Goal: Transaction & Acquisition: Purchase product/service

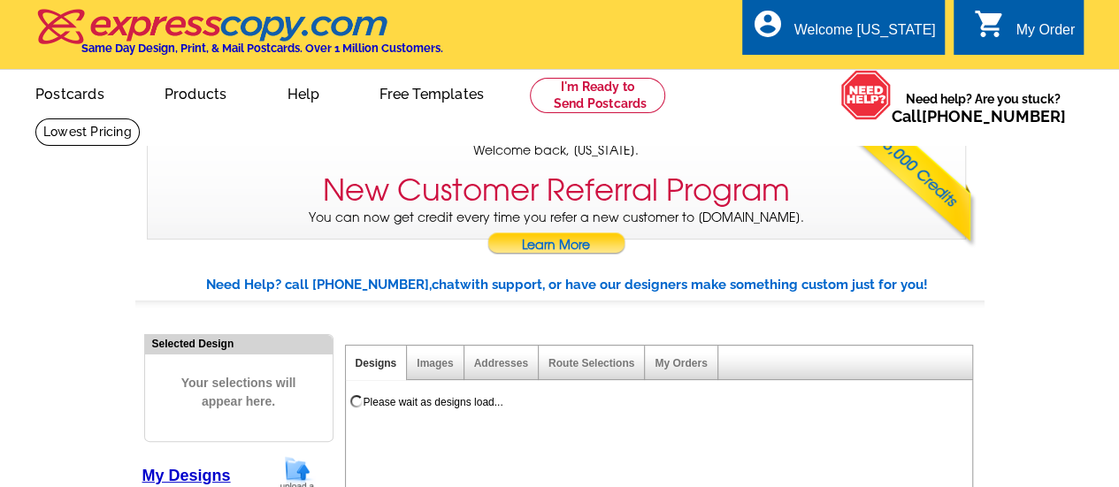
select select "785"
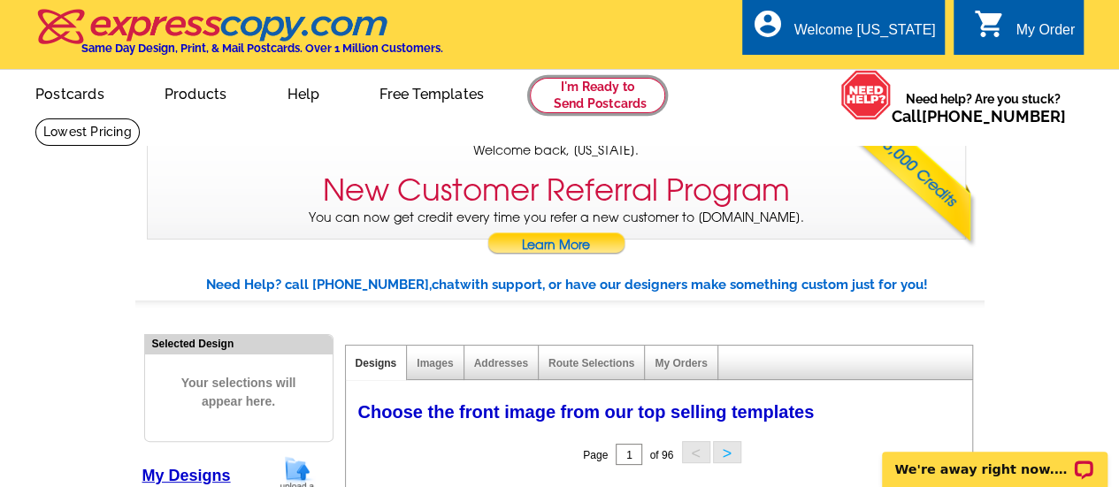
click at [584, 96] on link at bounding box center [597, 95] width 135 height 35
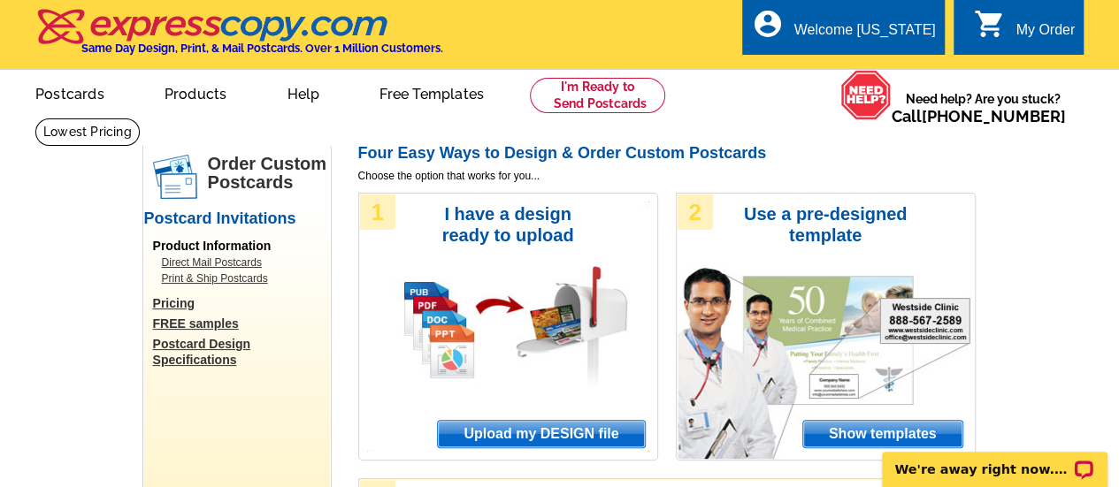
click at [485, 436] on span "Upload my DESIGN file" at bounding box center [541, 434] width 206 height 27
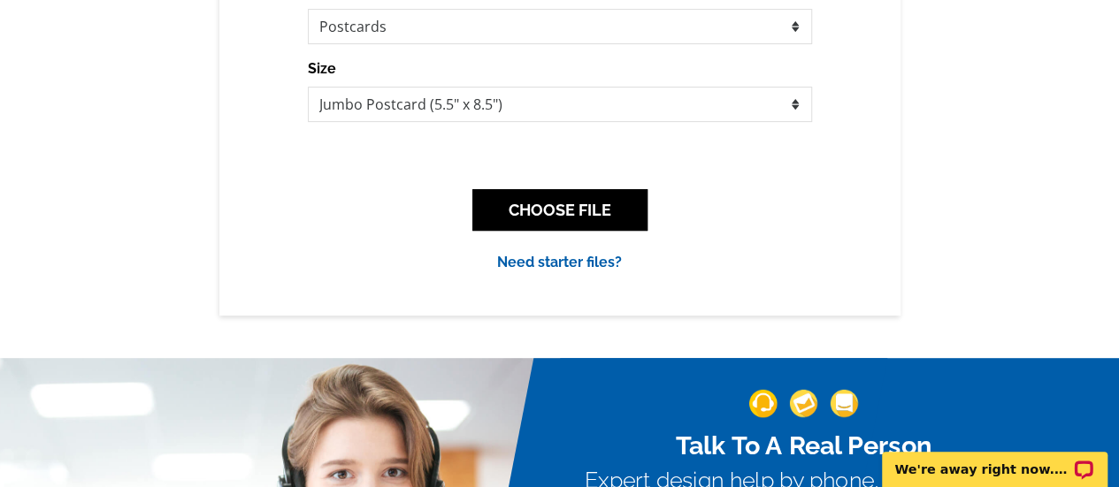
scroll to position [308, 0]
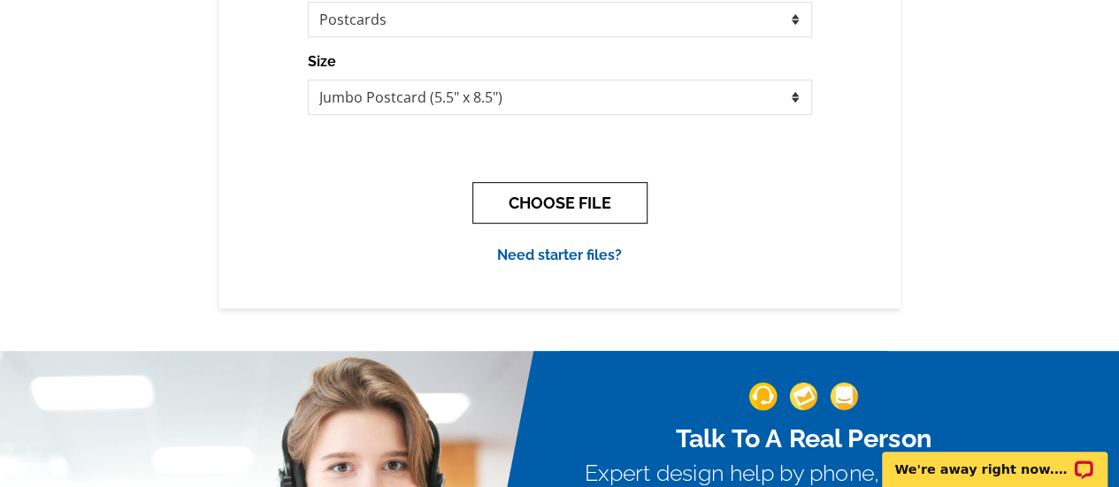
click at [561, 205] on button "CHOOSE FILE" at bounding box center [559, 203] width 175 height 42
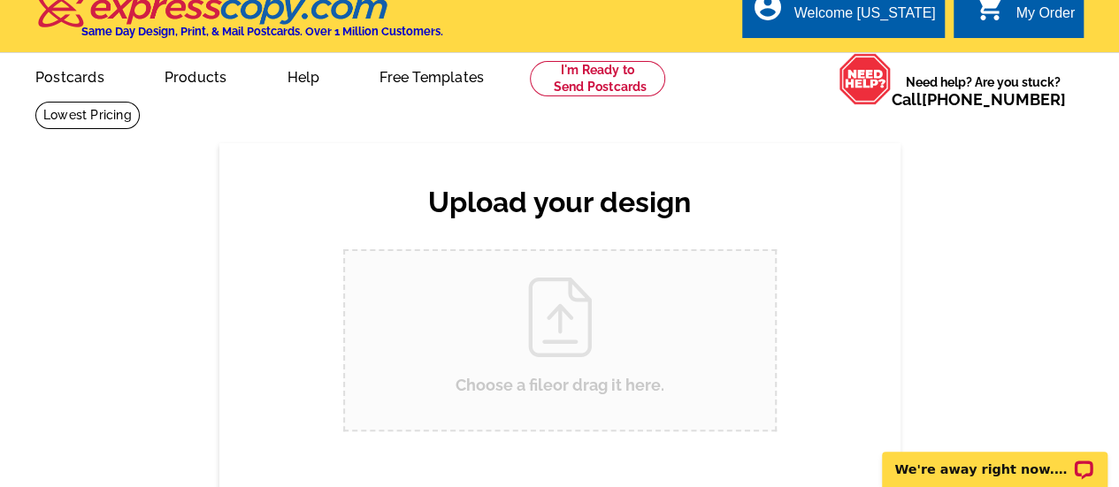
scroll to position [0, 0]
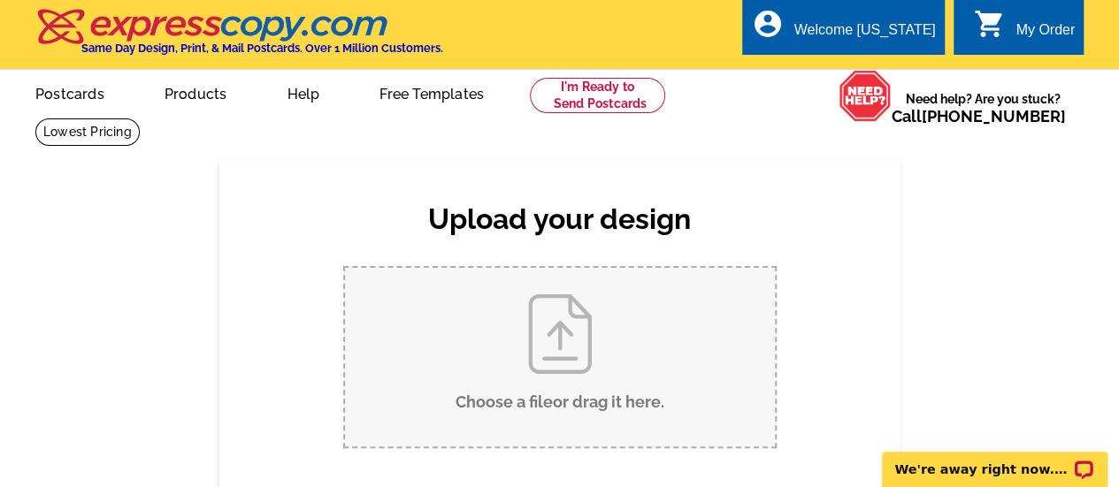
click at [555, 323] on input "Choose a file or drag it here ." at bounding box center [560, 357] width 430 height 179
type input "C:\fakepath\Jan and Georgia Hart_2025 Market Activity Postcard_Dunwoody Club Fo…"
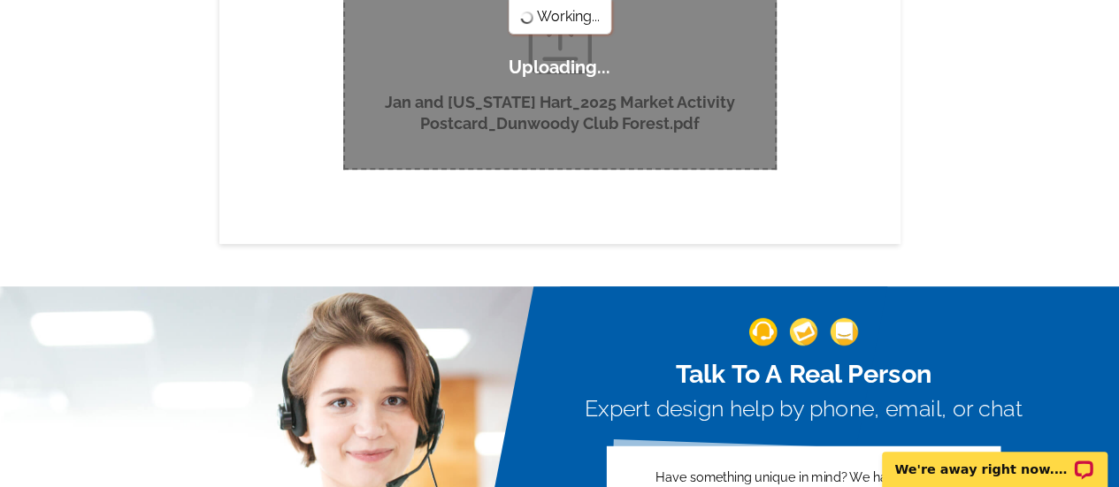
scroll to position [324, 0]
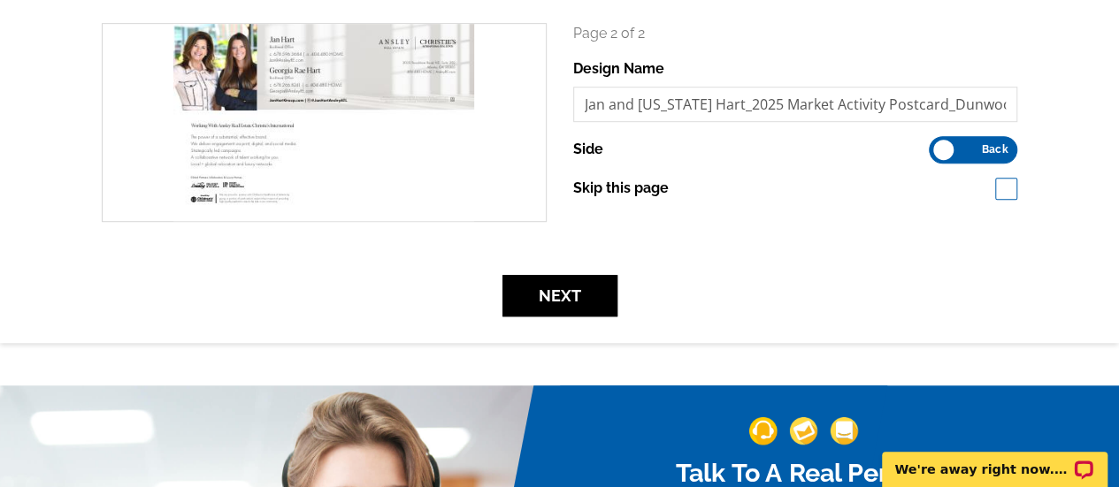
scroll to position [524, 0]
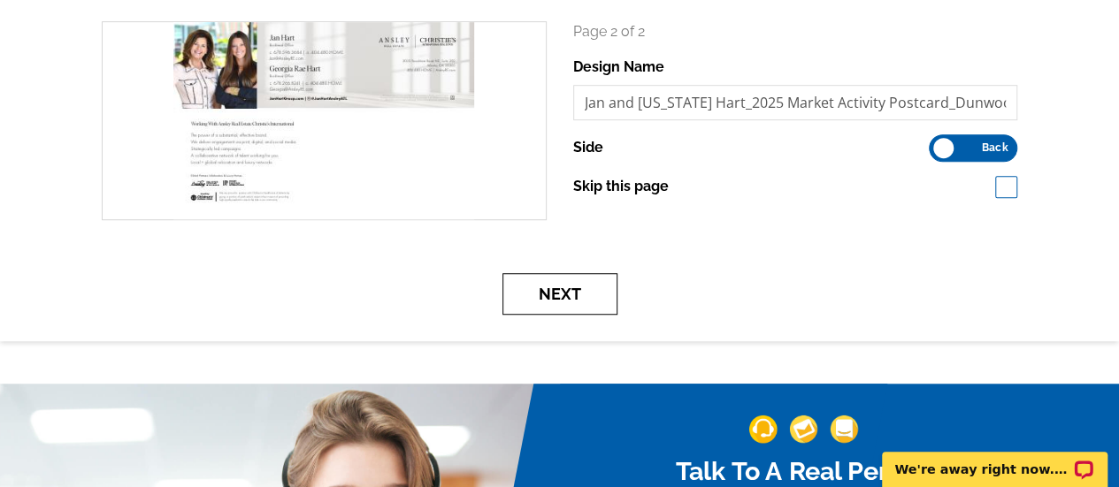
click at [564, 287] on button "Next" at bounding box center [559, 294] width 115 height 42
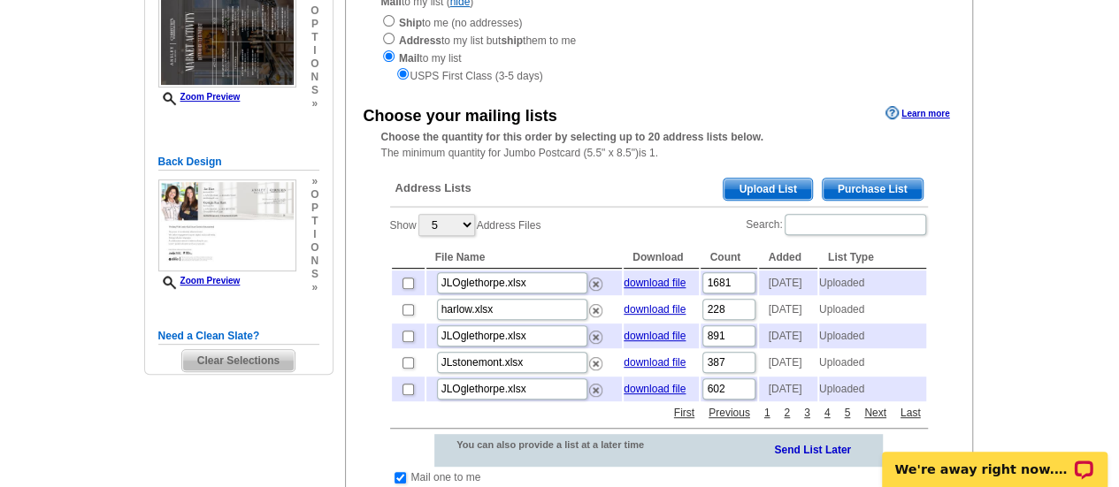
scroll to position [248, 0]
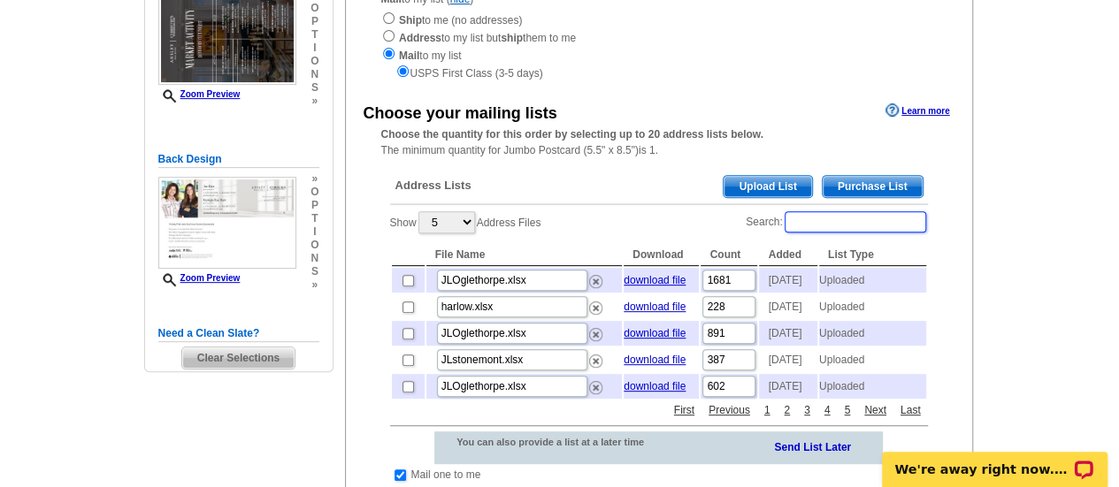
click at [808, 227] on input "Search:" at bounding box center [854, 221] width 141 height 21
type input "dunwoody"
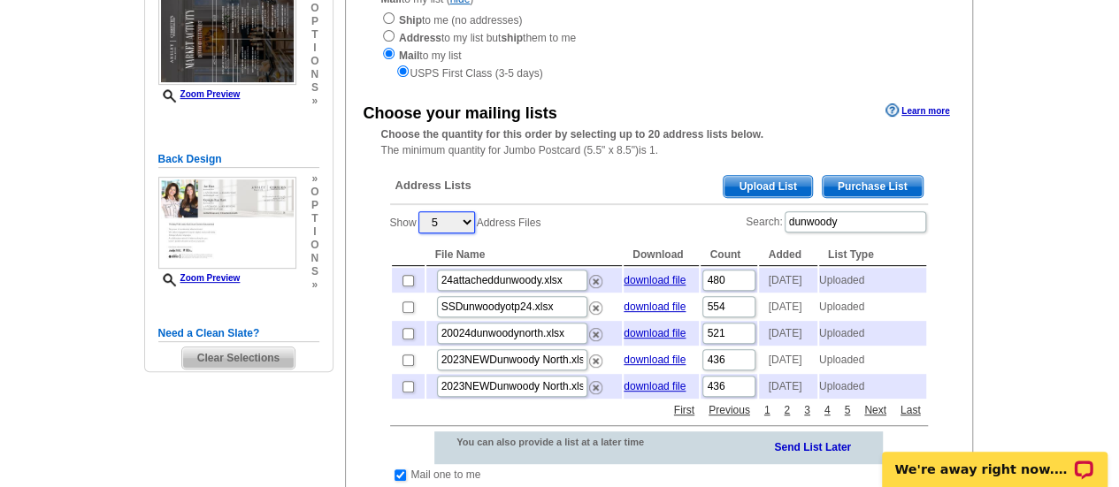
click at [467, 226] on select "5 10 25 50 100" at bounding box center [446, 222] width 57 height 22
select select "10"
click at [420, 213] on select "5 10 25 50 100" at bounding box center [446, 222] width 57 height 22
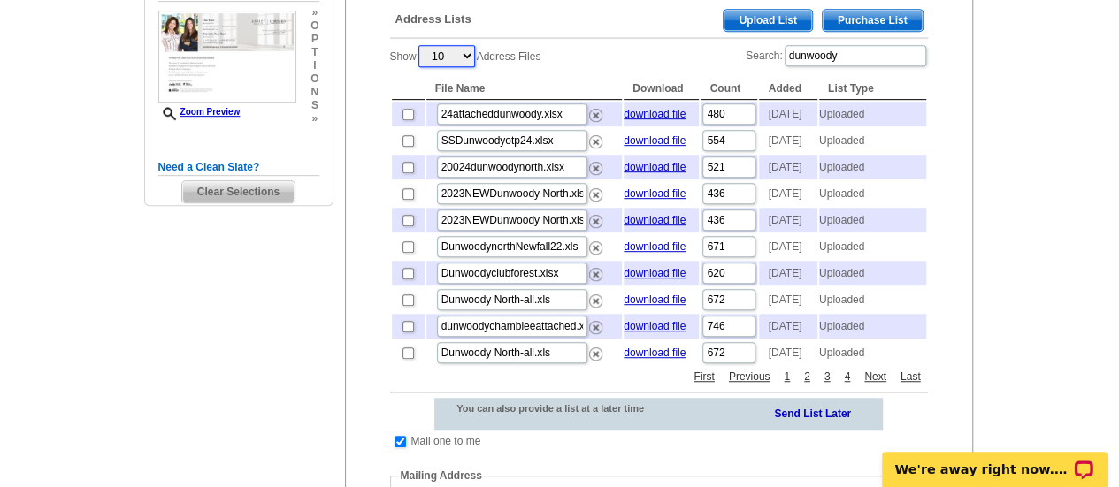
scroll to position [416, 0]
click at [405, 279] on input "checkbox" at bounding box center [407, 272] width 11 height 11
checkbox input "true"
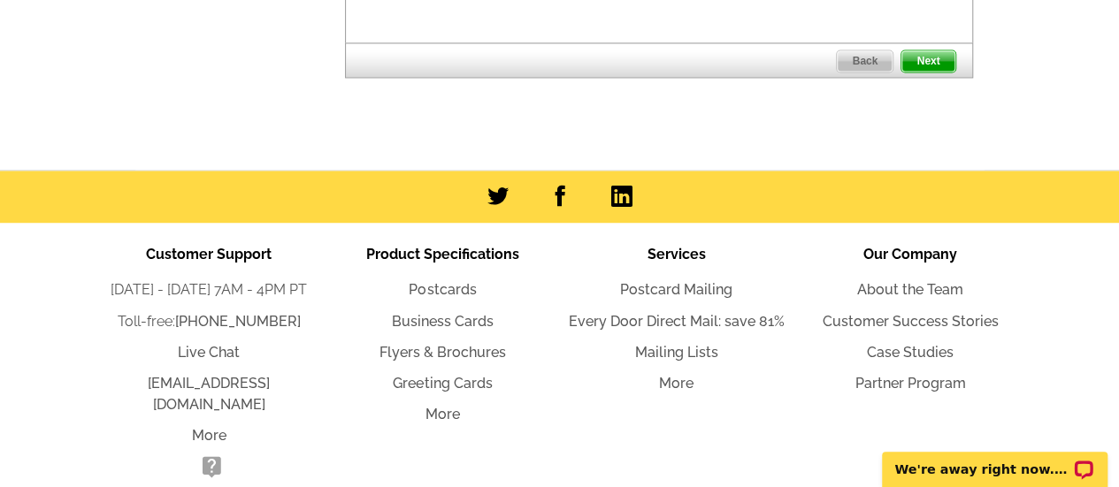
scroll to position [1386, 0]
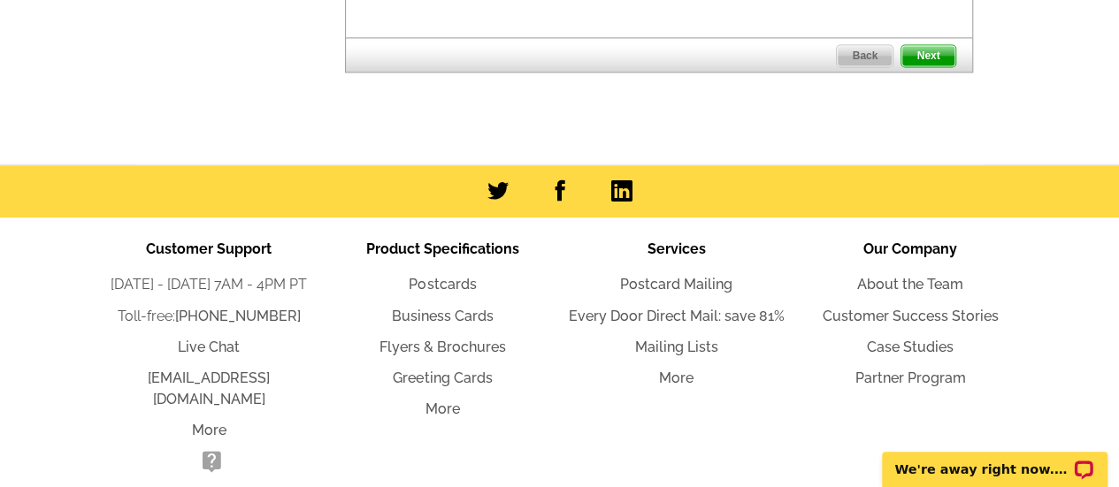
click at [923, 66] on span "Next" at bounding box center [927, 55] width 53 height 21
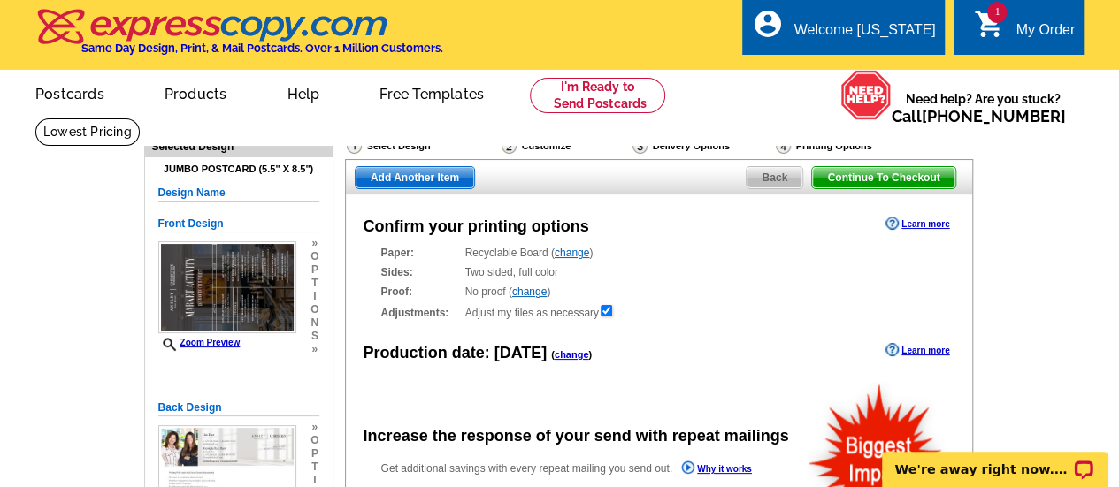
radio input "false"
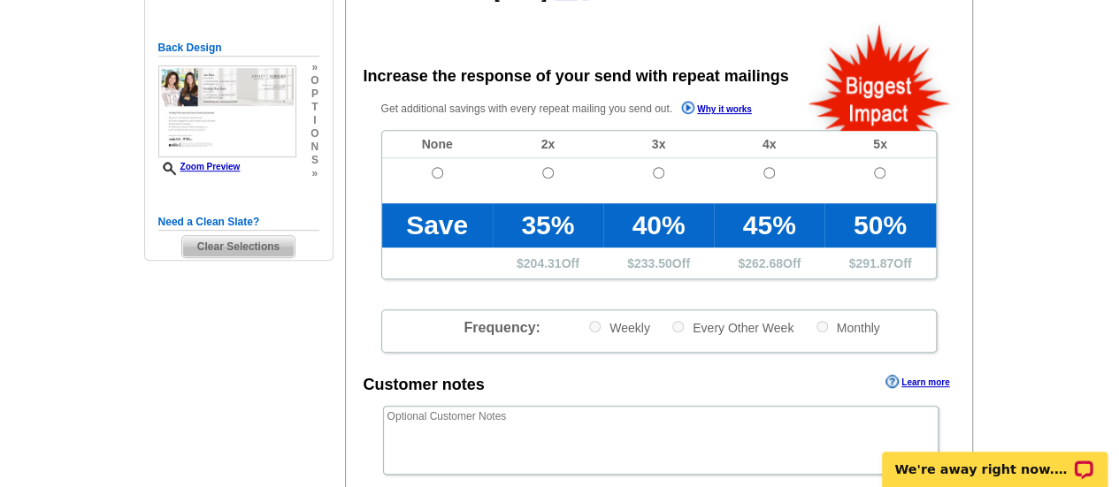
scroll to position [375, 0]
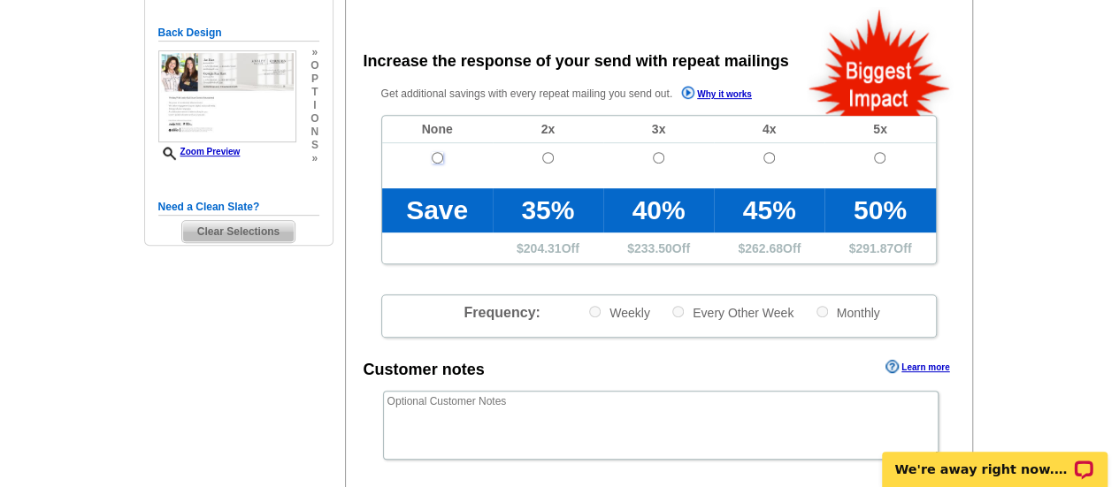
click at [436, 157] on input "radio" at bounding box center [437, 157] width 11 height 11
radio input "true"
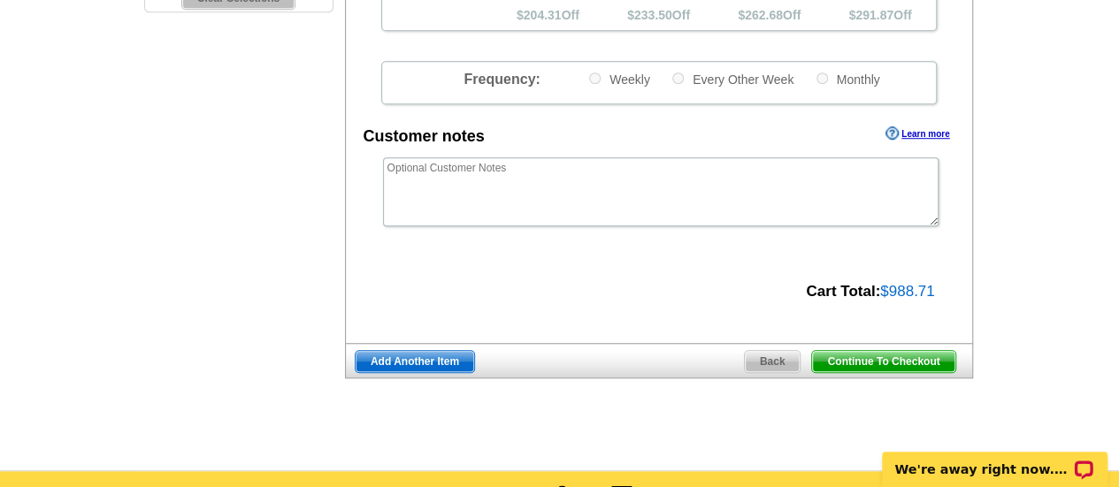
scroll to position [608, 0]
click at [442, 364] on span "Add Another Item" at bounding box center [414, 361] width 118 height 21
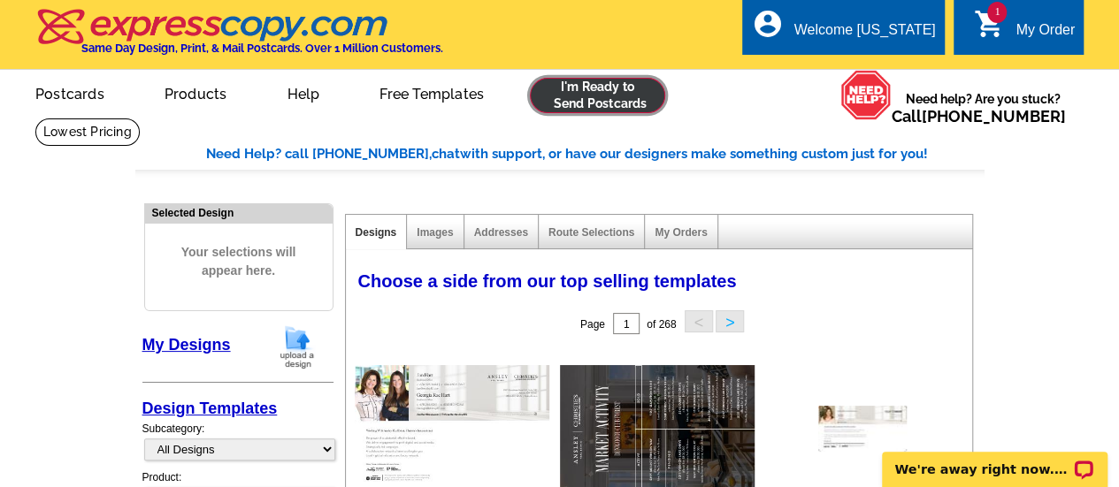
click at [616, 93] on link at bounding box center [597, 95] width 135 height 35
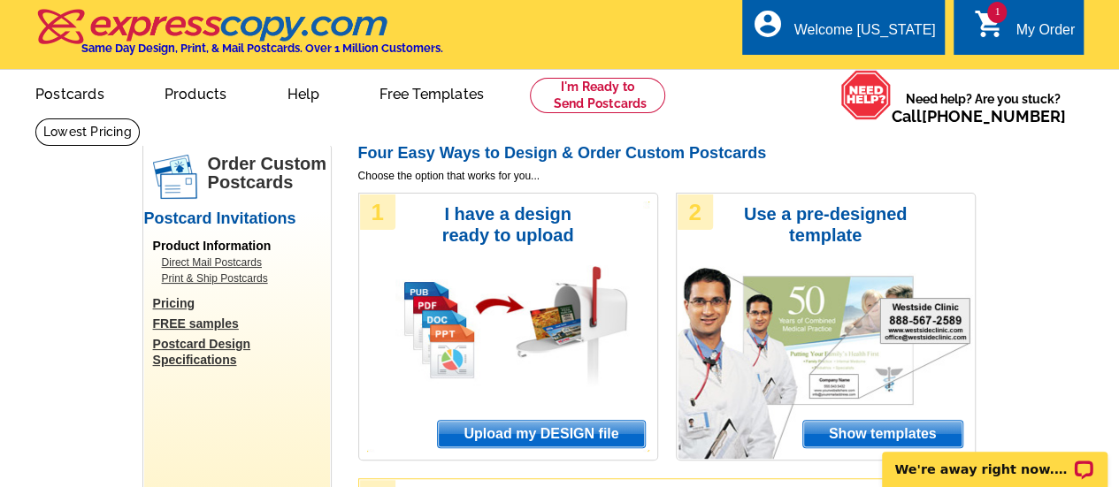
click at [538, 430] on span "Upload my DESIGN file" at bounding box center [541, 434] width 206 height 27
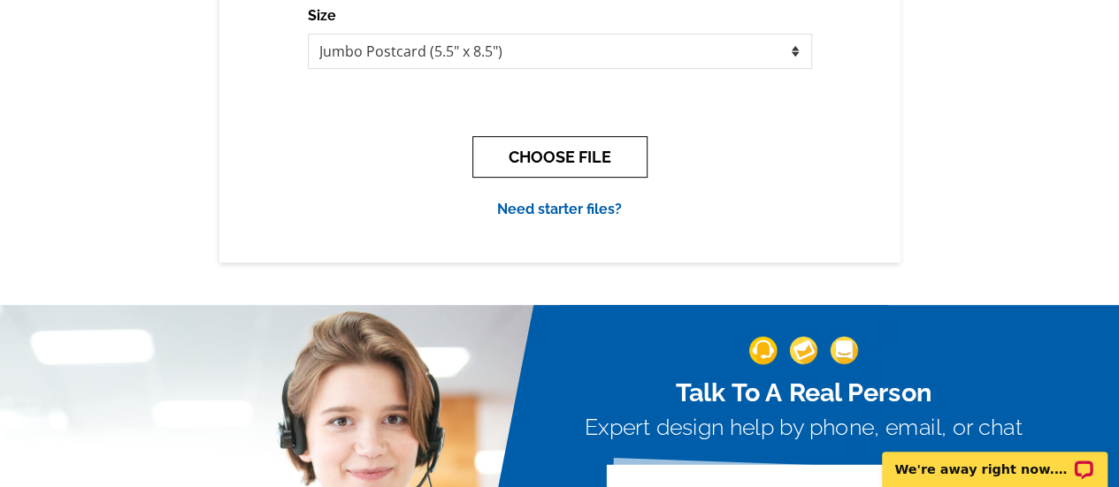
click at [552, 164] on button "CHOOSE FILE" at bounding box center [559, 157] width 175 height 42
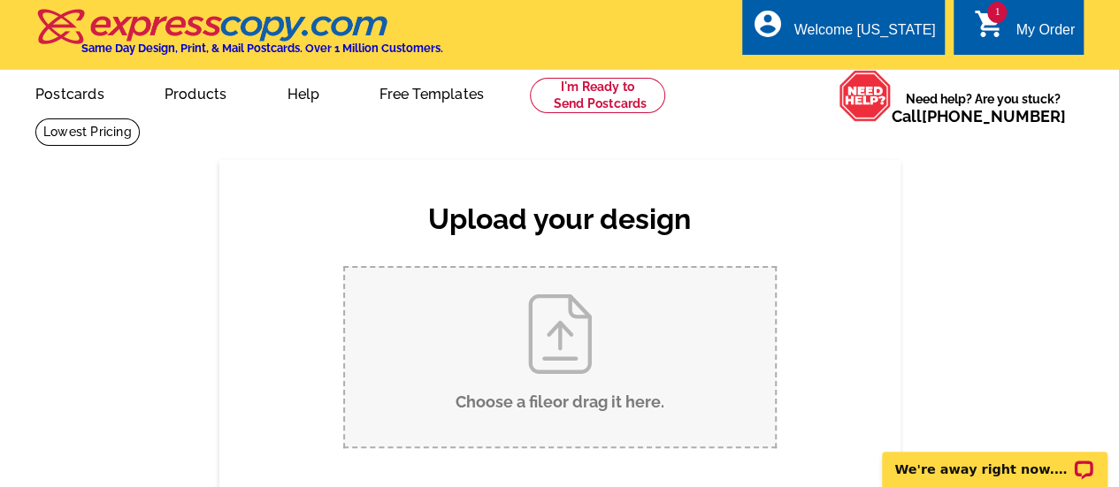
click at [491, 356] on input "Choose a file or drag it here ." at bounding box center [560, 357] width 430 height 179
type input "C:\fakepath\Jan and Georgia Hart_2025 Market Activity Postcard_Dunwoody North.p…"
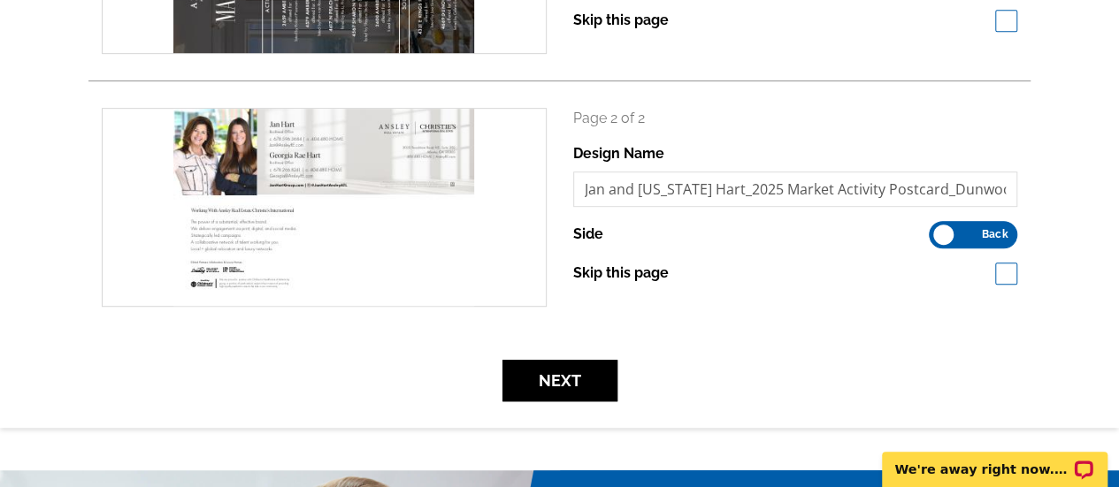
scroll to position [451, 0]
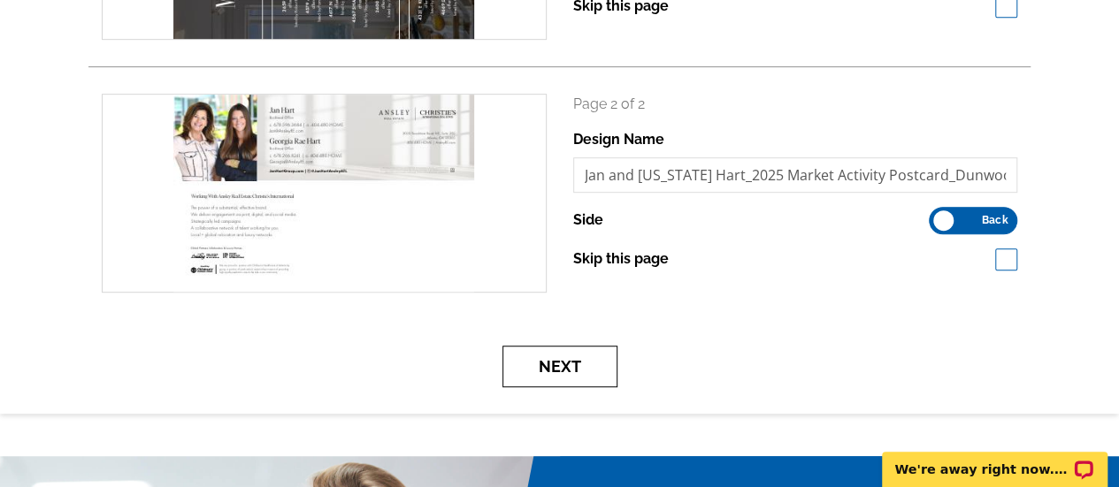
click at [577, 373] on button "Next" at bounding box center [559, 367] width 115 height 42
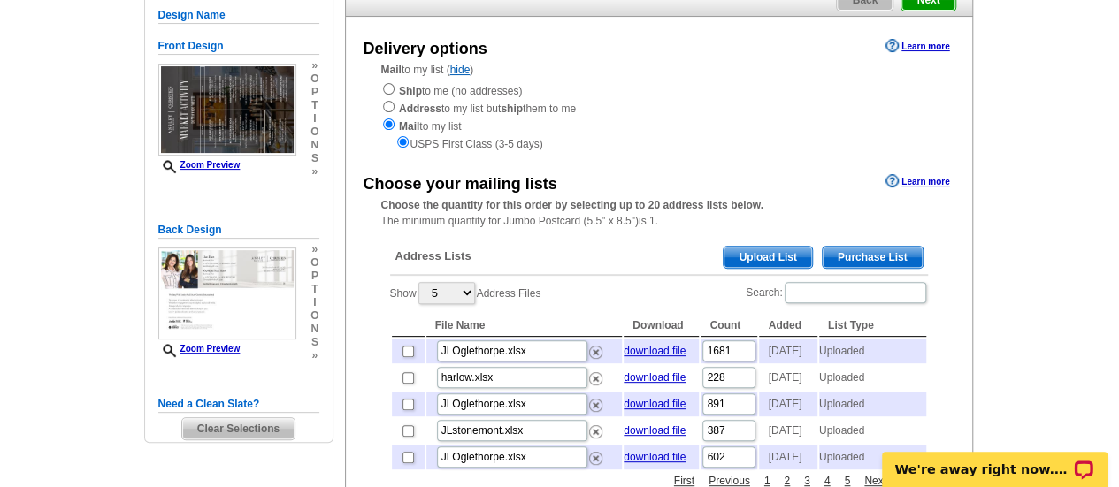
scroll to position [186, 0]
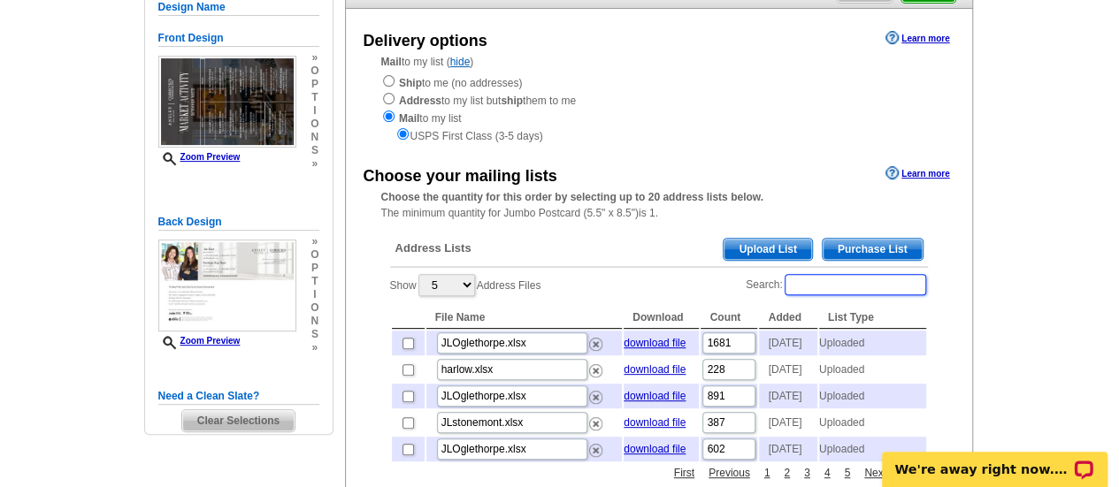
click at [883, 287] on input "Search:" at bounding box center [854, 284] width 141 height 21
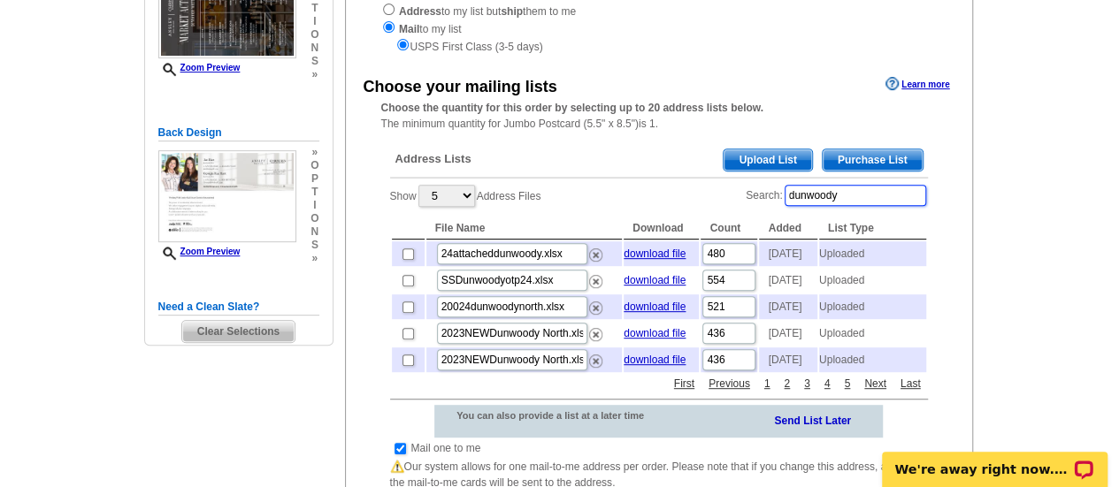
scroll to position [278, 0]
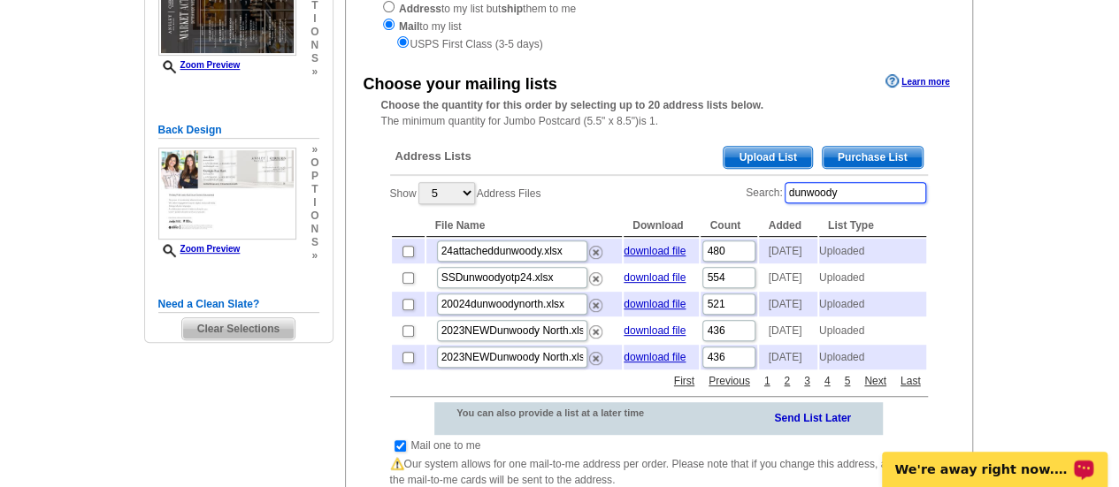
type input "dunwoody"
click at [469, 195] on select "5 10 25 50 100" at bounding box center [446, 193] width 57 height 22
select select "10"
click at [420, 184] on select "5 10 25 50 100" at bounding box center [446, 193] width 57 height 22
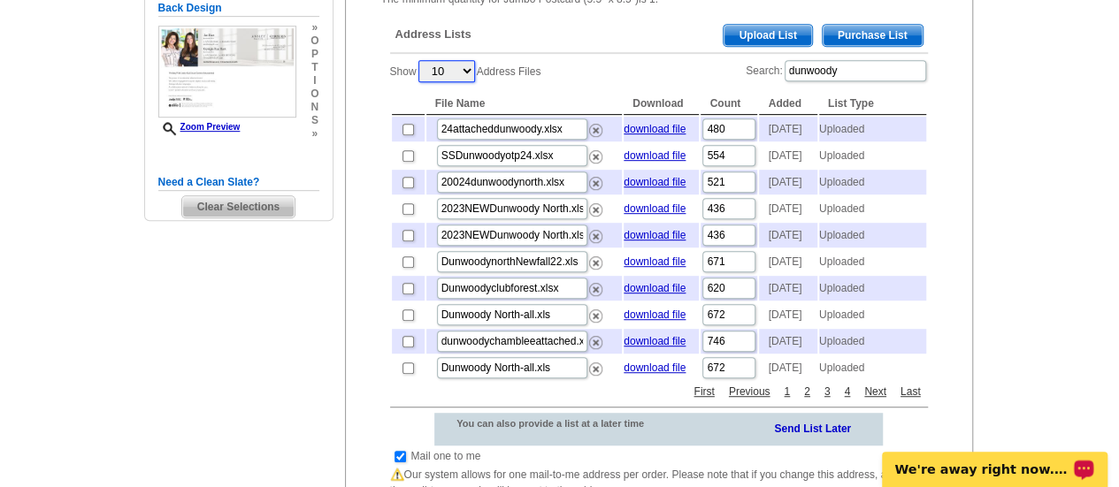
scroll to position [394, 0]
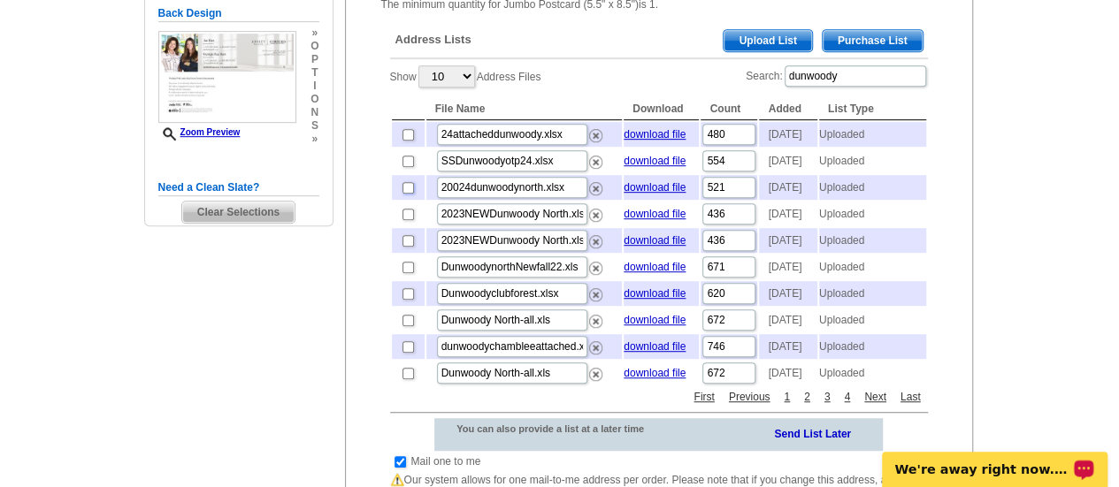
click at [403, 194] on input "checkbox" at bounding box center [407, 187] width 11 height 11
checkbox input "true"
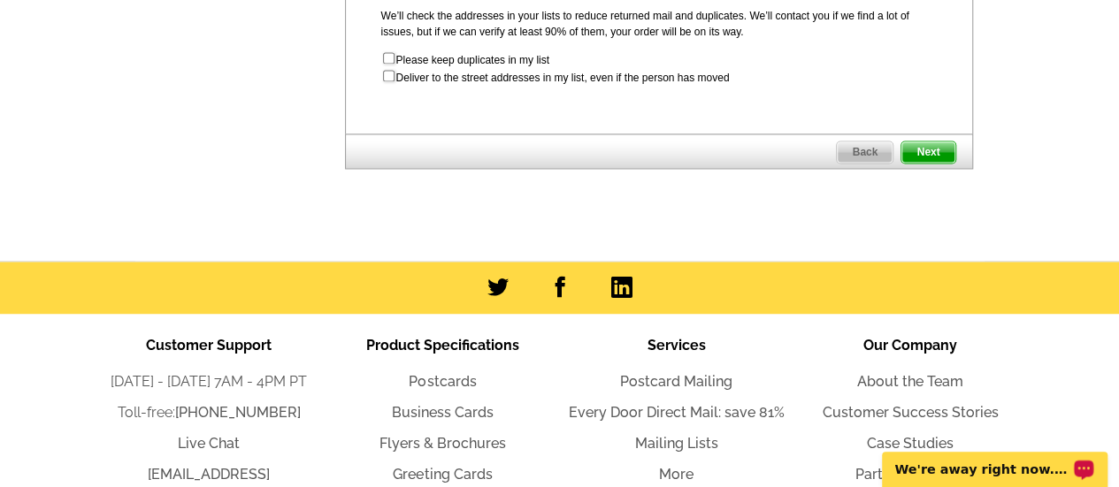
scroll to position [1289, 0]
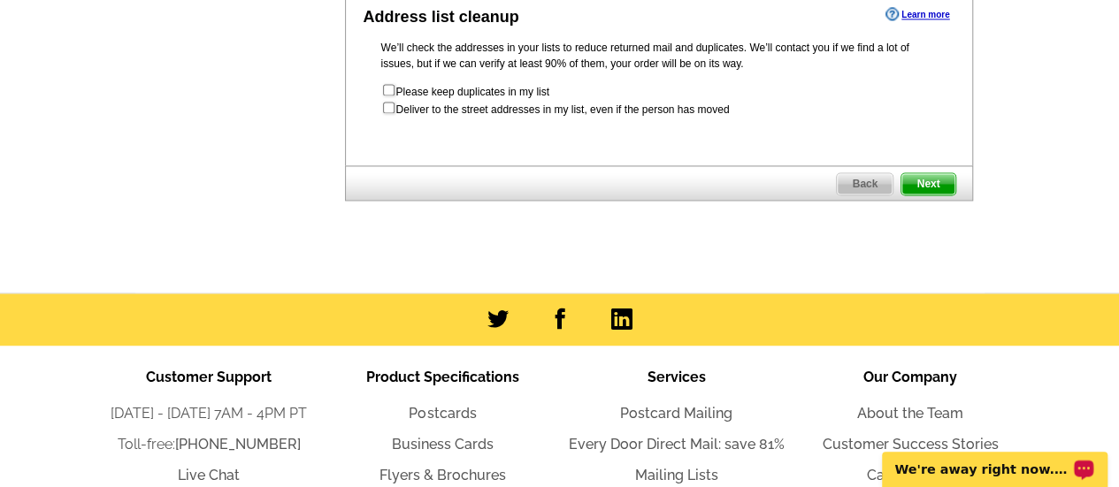
click at [937, 195] on span "Next" at bounding box center [927, 183] width 53 height 21
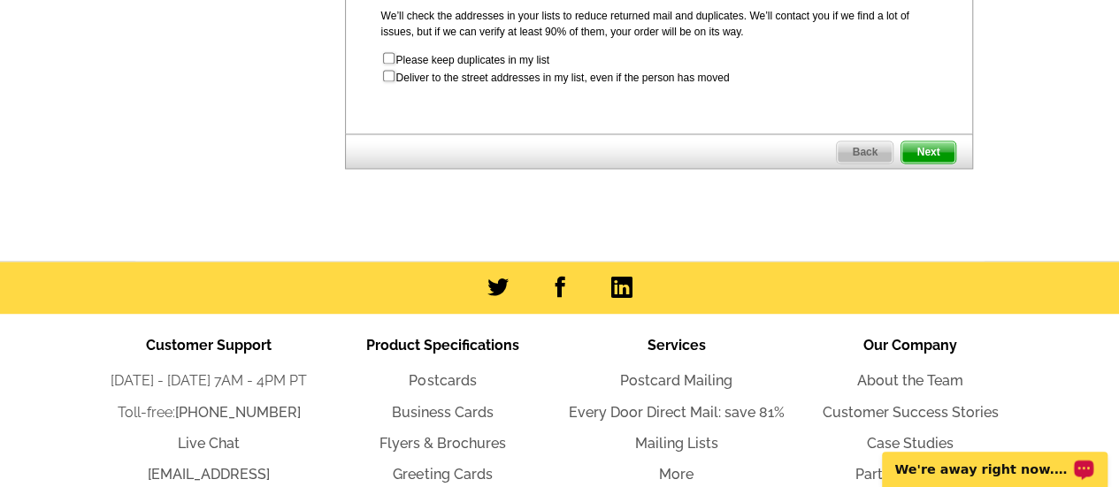
scroll to position [0, 0]
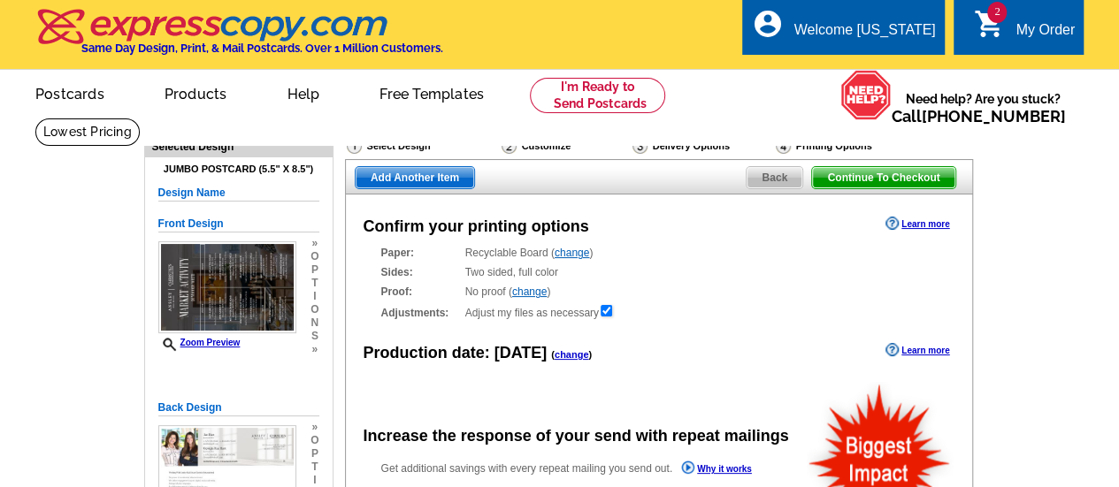
radio input "false"
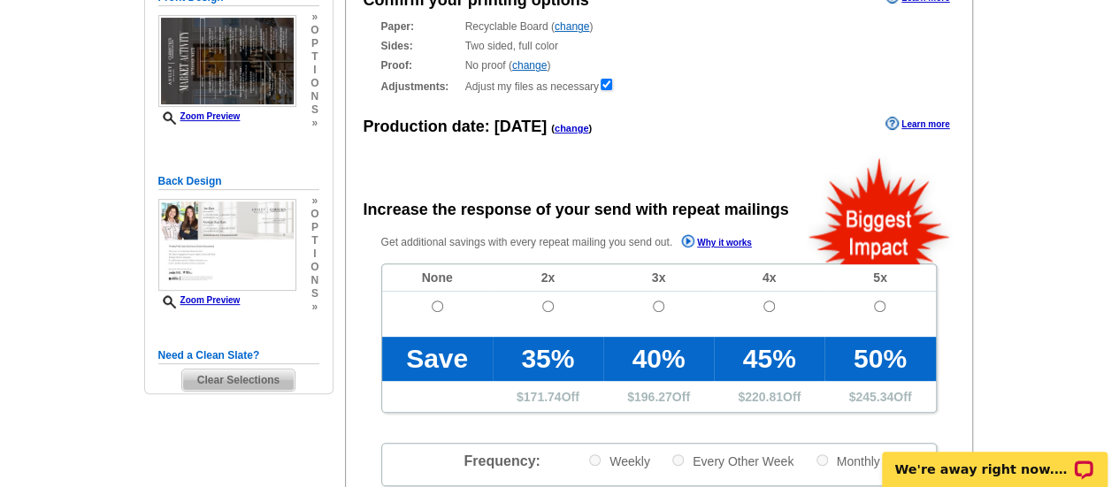
scroll to position [227, 0]
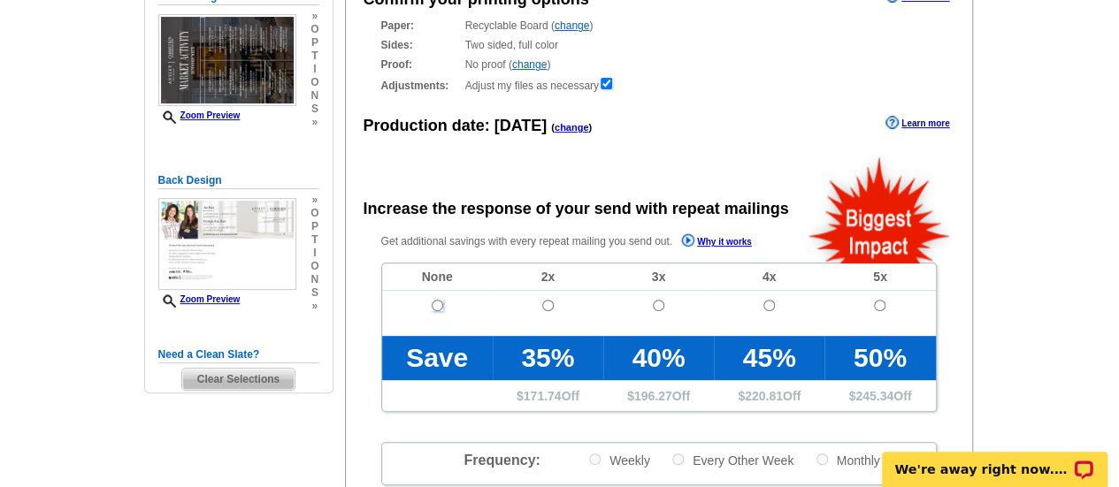
click at [435, 306] on input "radio" at bounding box center [437, 305] width 11 height 11
radio input "true"
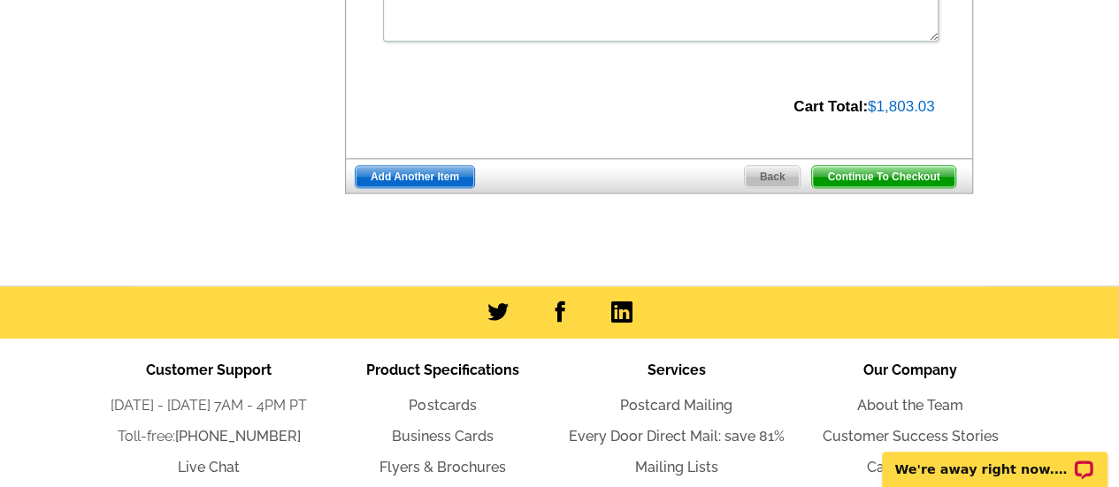
scroll to position [799, 0]
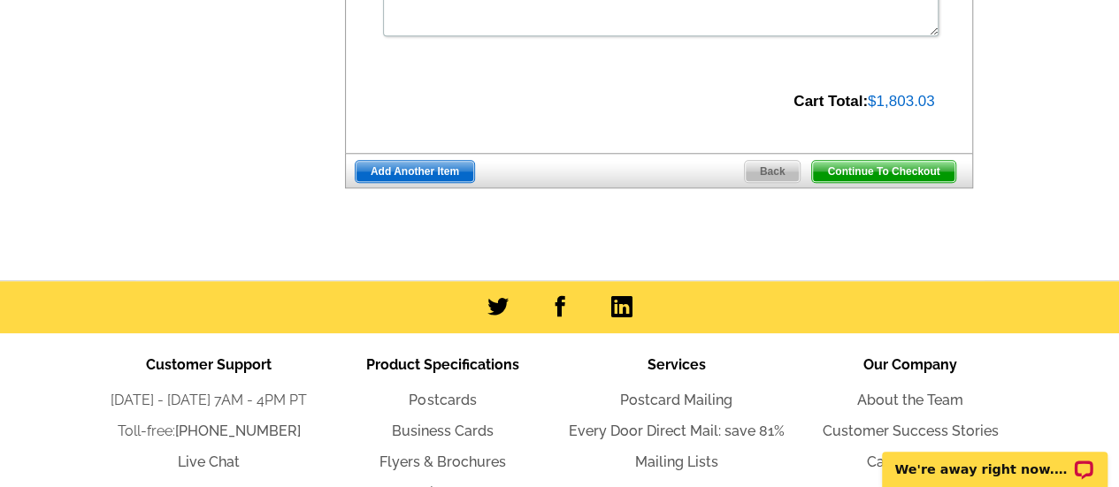
click at [432, 173] on span "Add Another Item" at bounding box center [414, 171] width 118 height 21
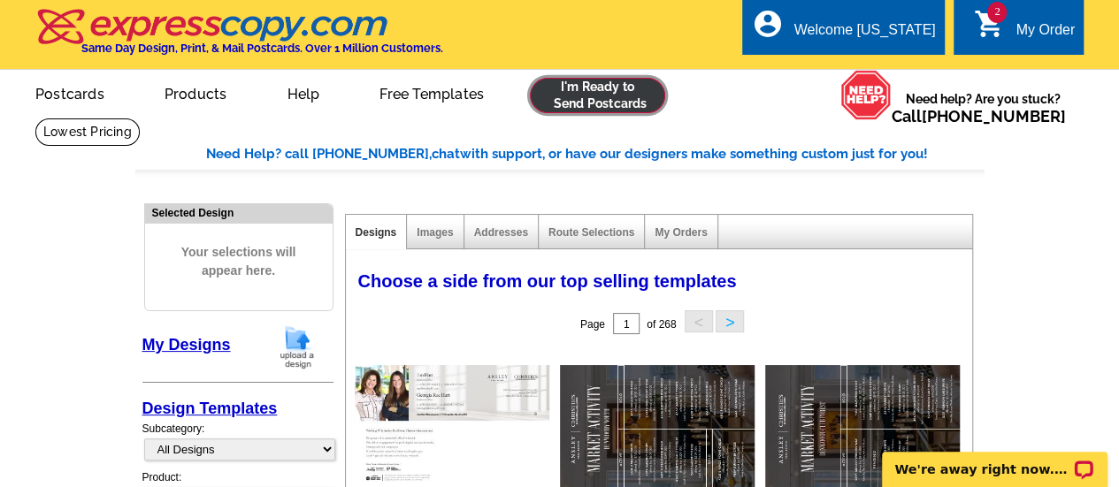
click at [591, 89] on link at bounding box center [597, 95] width 135 height 35
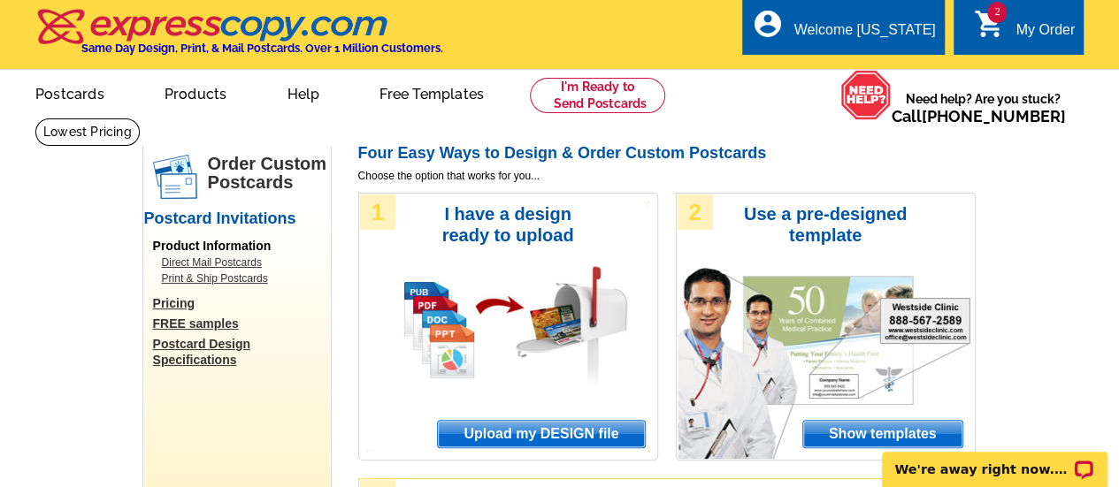
click at [515, 429] on span "Upload my DESIGN file" at bounding box center [541, 434] width 206 height 27
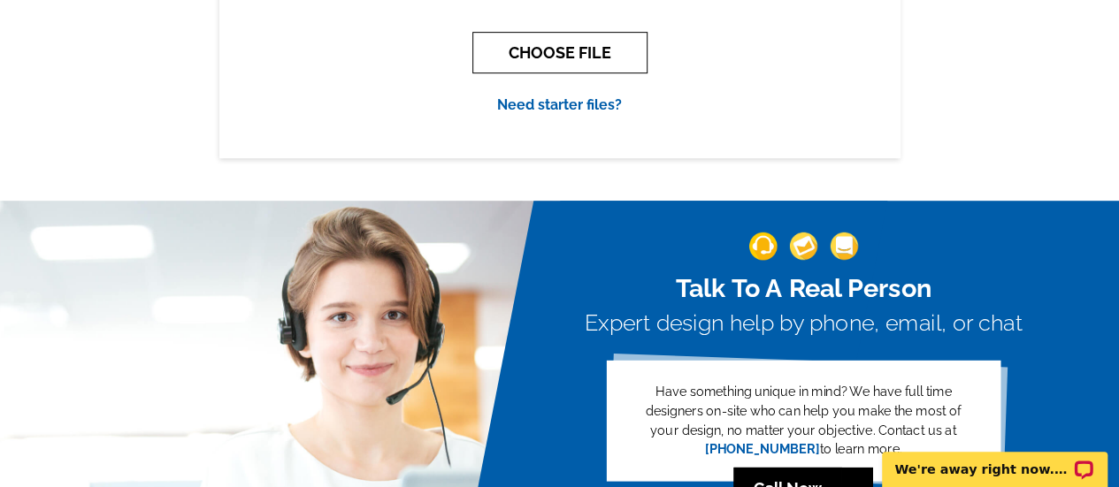
click at [567, 55] on button "CHOOSE FILE" at bounding box center [559, 53] width 175 height 42
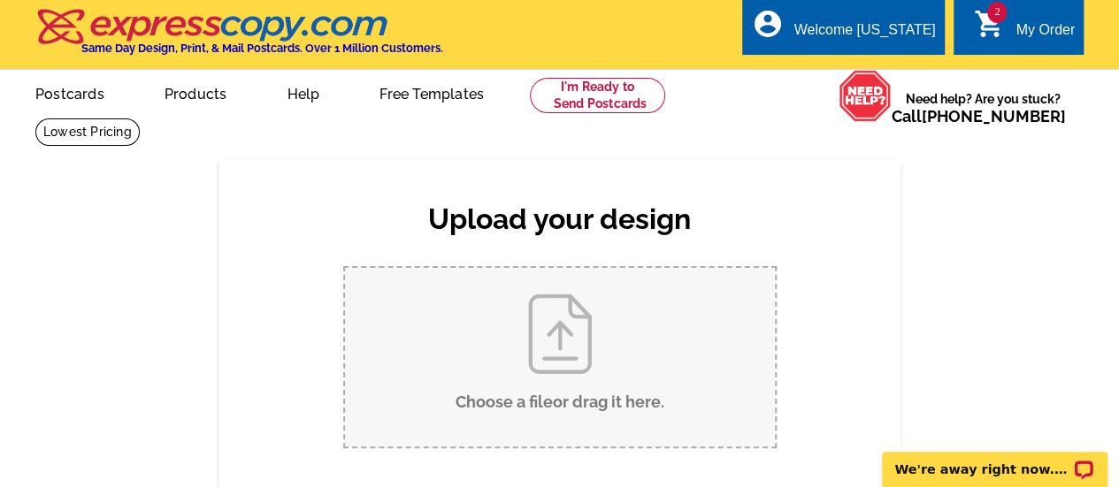
click at [545, 335] on input "Choose a file or drag it here ." at bounding box center [560, 357] width 430 height 179
type input "C:\fakepath\Jan and Georgia Hart_2025 Market Activity Postcard_Huntley Hill (1)…"
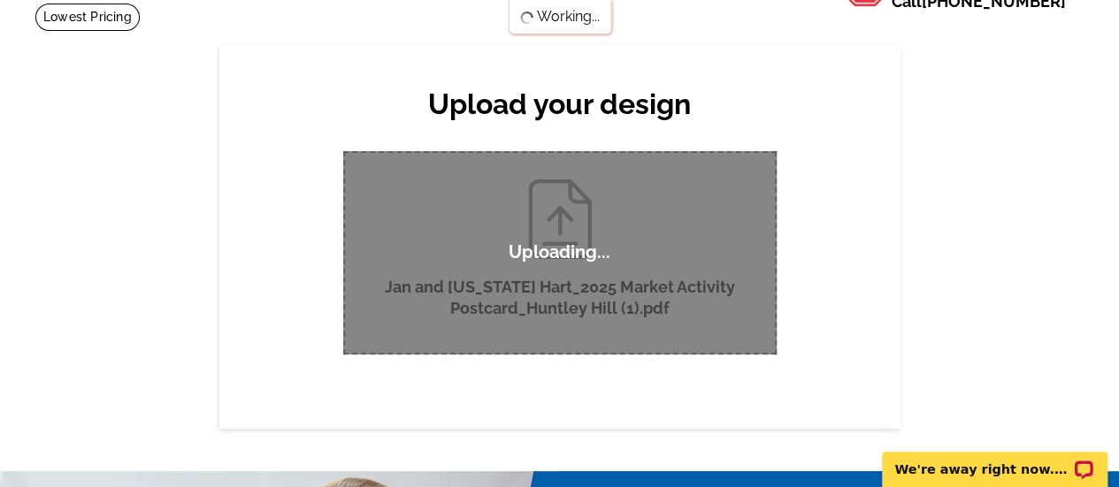
scroll to position [116, 0]
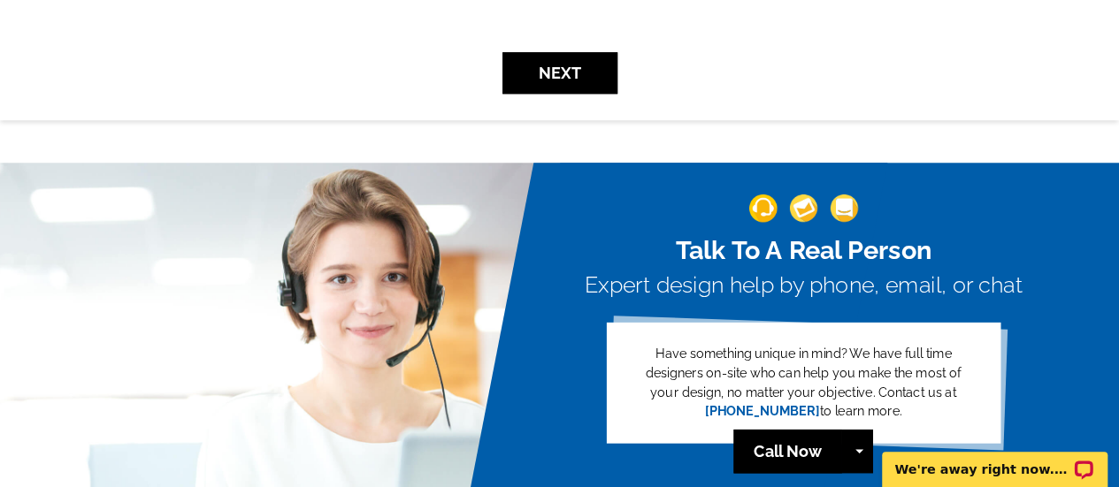
scroll to position [694, 0]
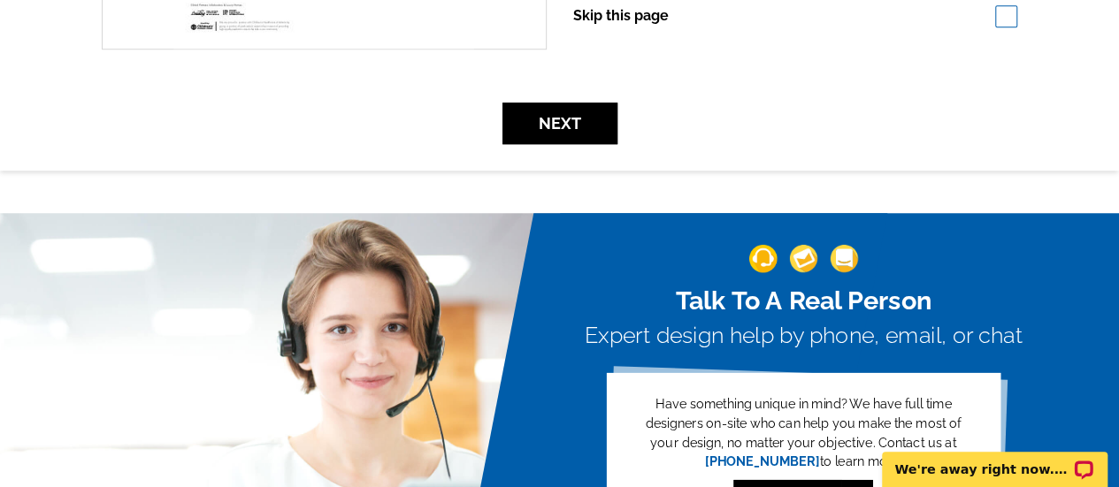
click at [659, 324] on h3 "Expert design help by phone, email, or chat" at bounding box center [803, 335] width 438 height 27
click at [554, 116] on button "Next" at bounding box center [559, 124] width 115 height 42
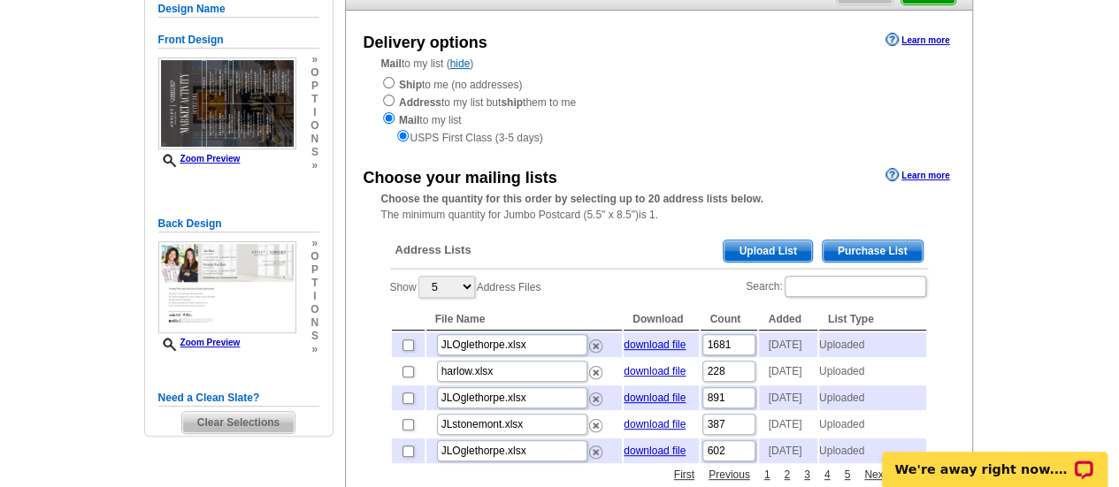
scroll to position [186, 0]
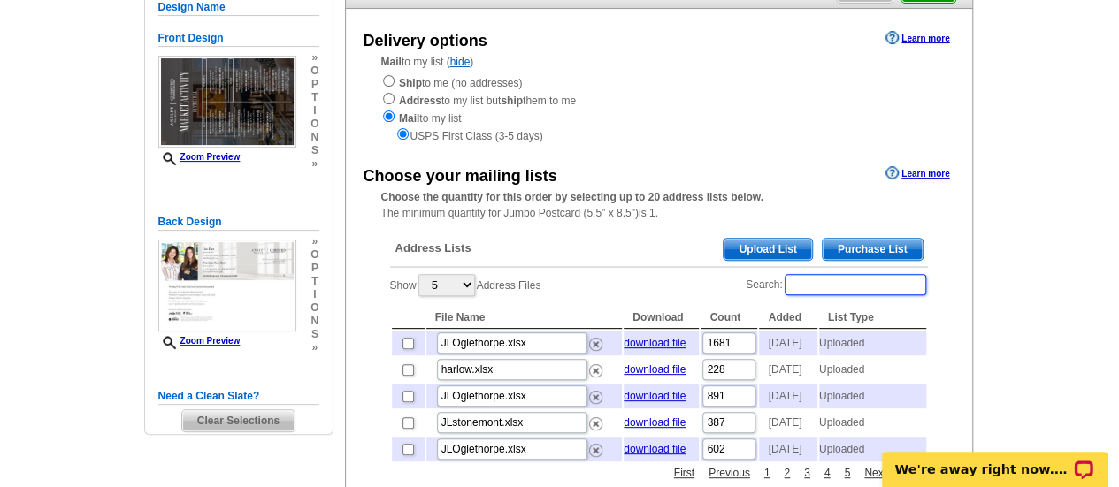
click at [822, 288] on input "Search:" at bounding box center [854, 284] width 141 height 21
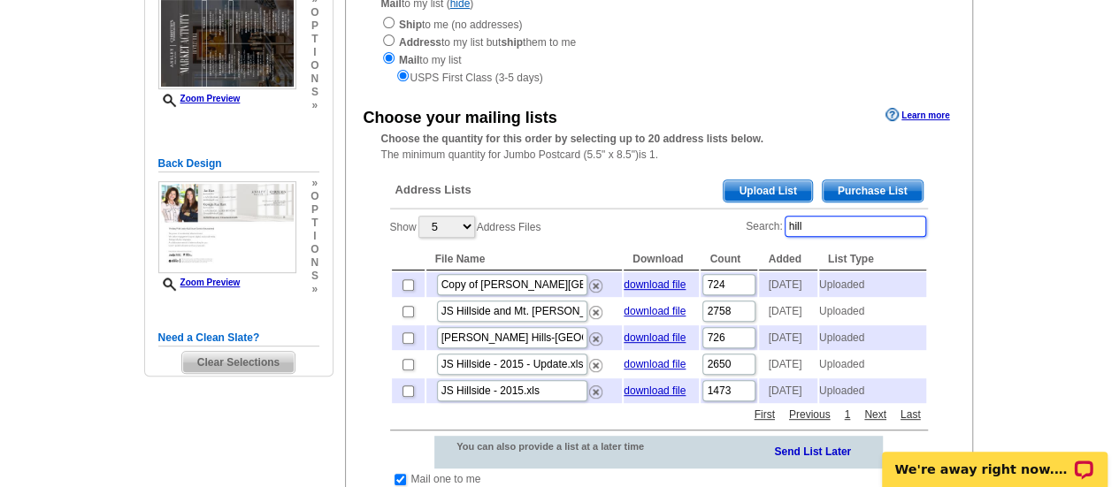
scroll to position [246, 0]
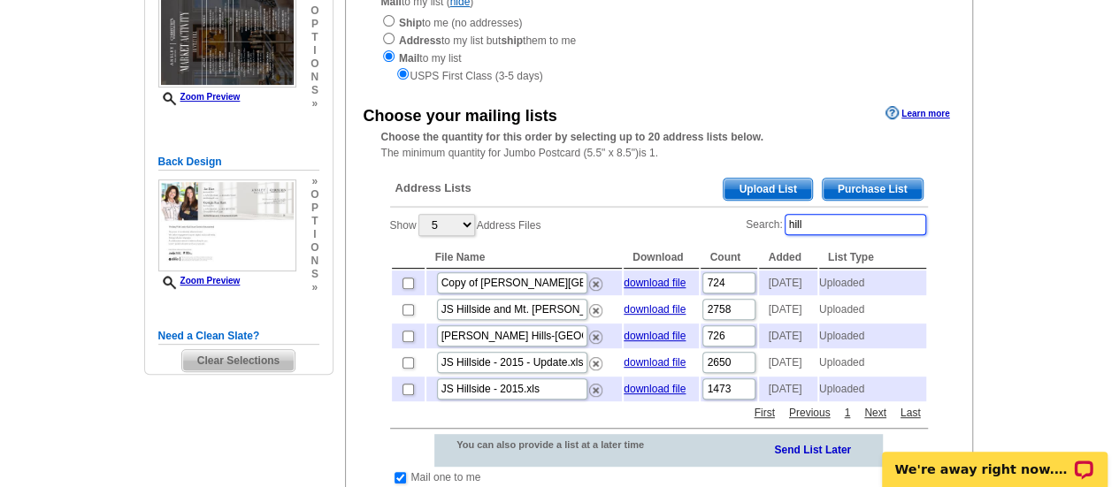
type input "hill"
click at [405, 285] on input "checkbox" at bounding box center [407, 283] width 11 height 11
checkbox input "true"
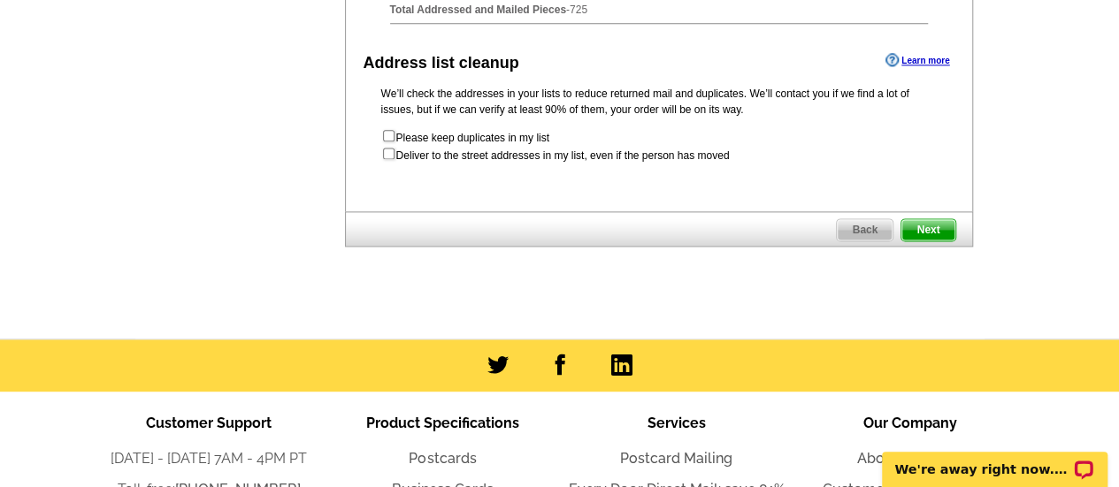
scroll to position [1112, 0]
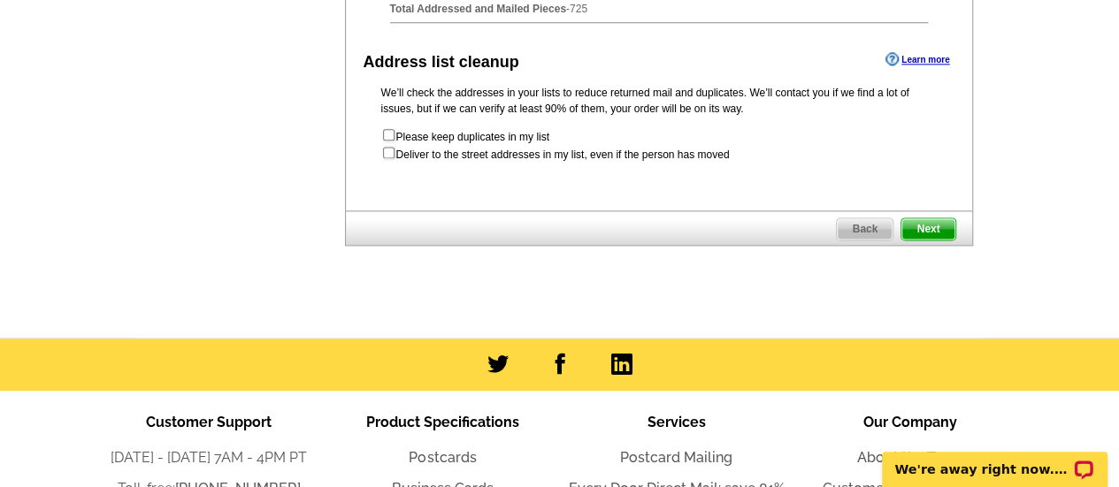
click at [928, 240] on span "Next" at bounding box center [927, 228] width 53 height 21
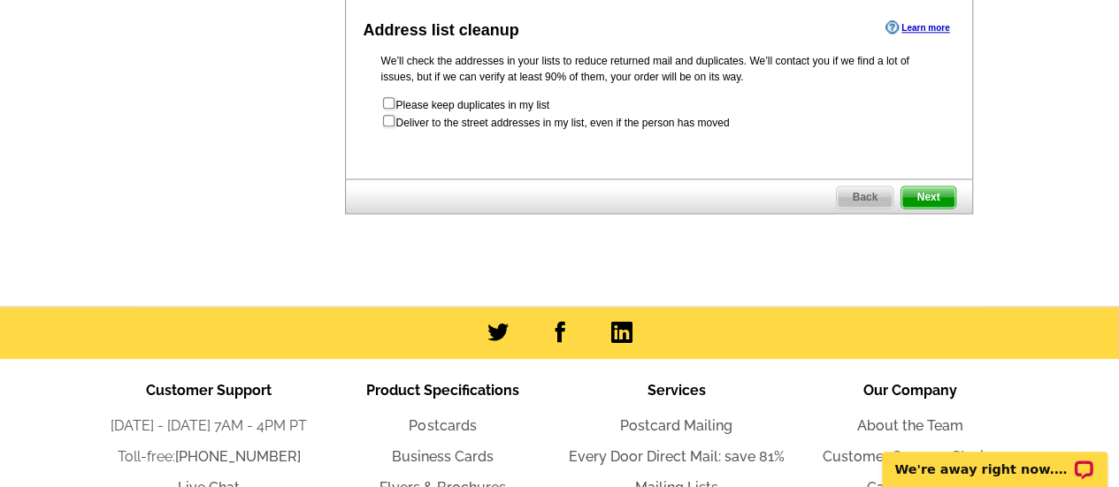
scroll to position [0, 0]
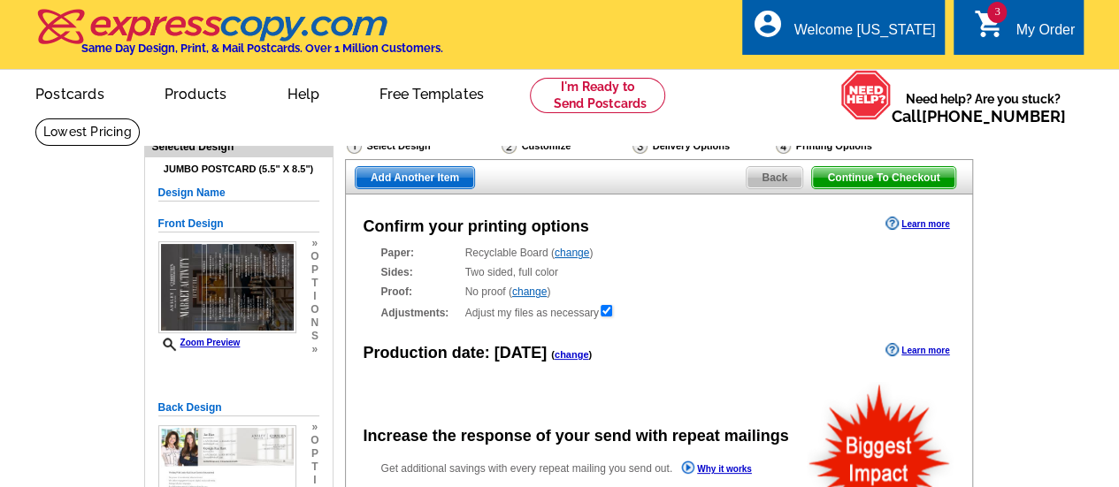
radio input "false"
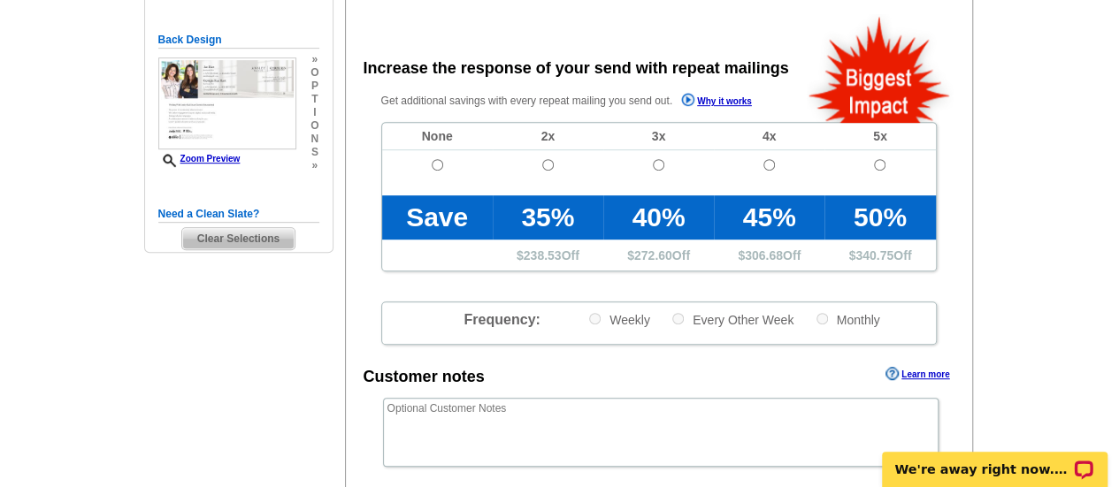
scroll to position [375, 0]
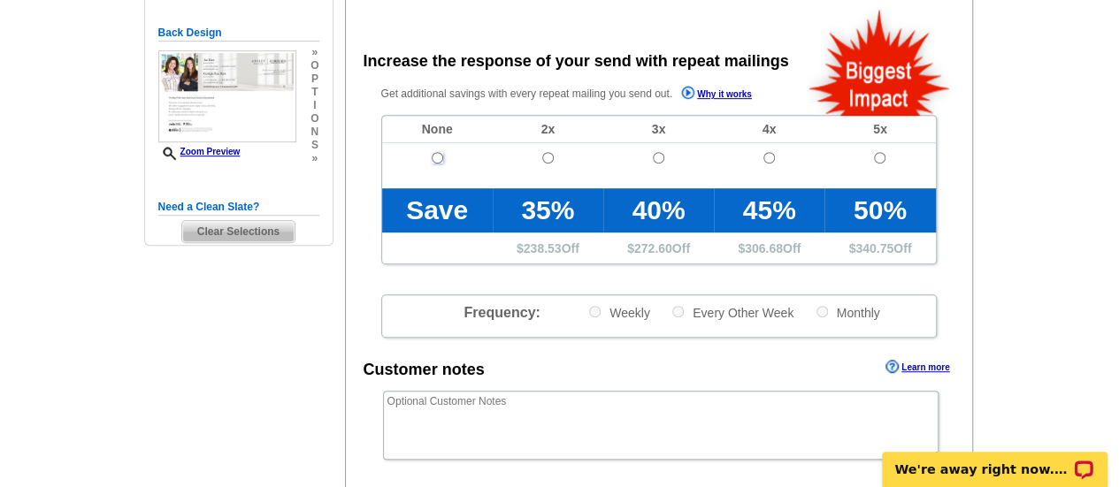
click at [435, 156] on input "radio" at bounding box center [437, 157] width 11 height 11
radio input "true"
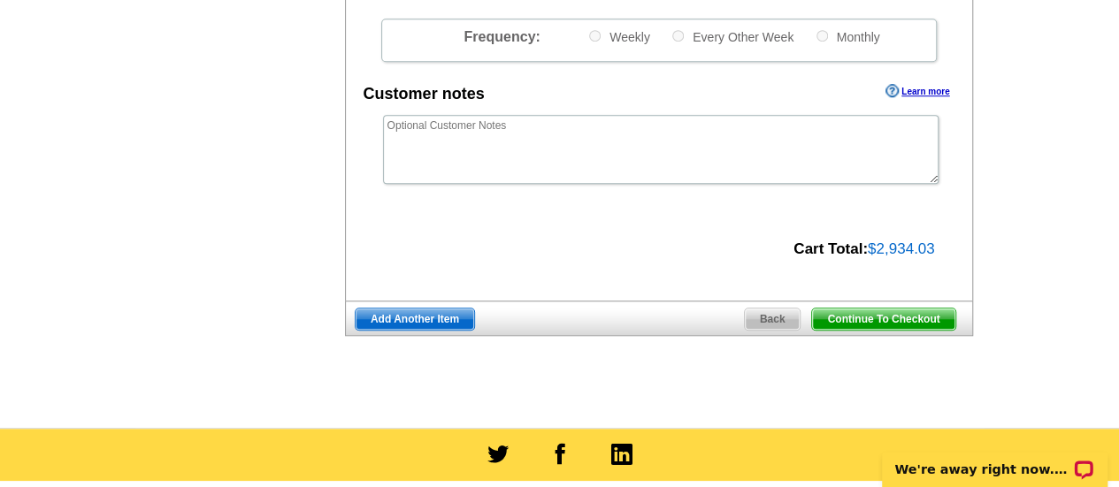
scroll to position [652, 0]
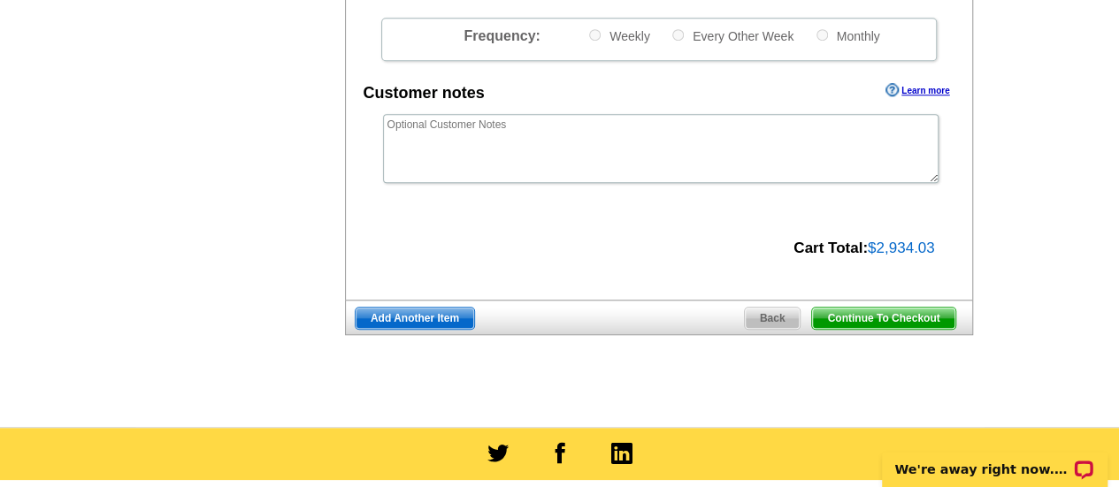
click at [412, 314] on span "Add Another Item" at bounding box center [414, 318] width 118 height 21
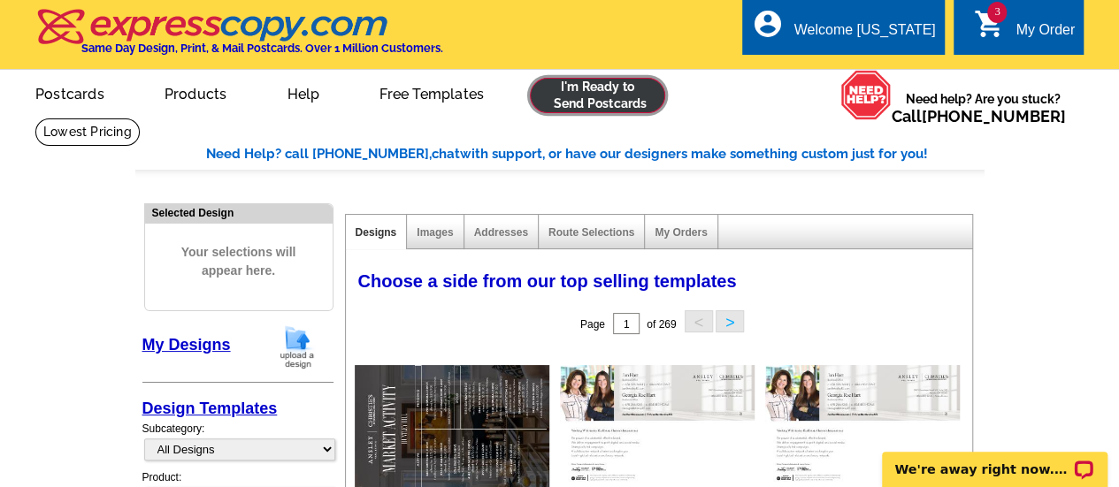
click at [630, 105] on link at bounding box center [597, 95] width 135 height 35
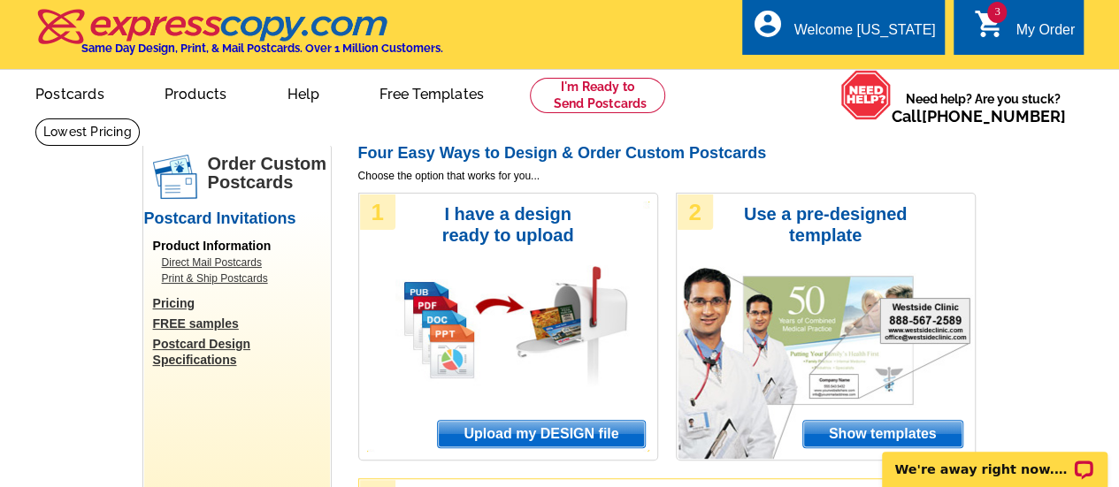
click at [502, 424] on span "Upload my DESIGN file" at bounding box center [541, 434] width 206 height 27
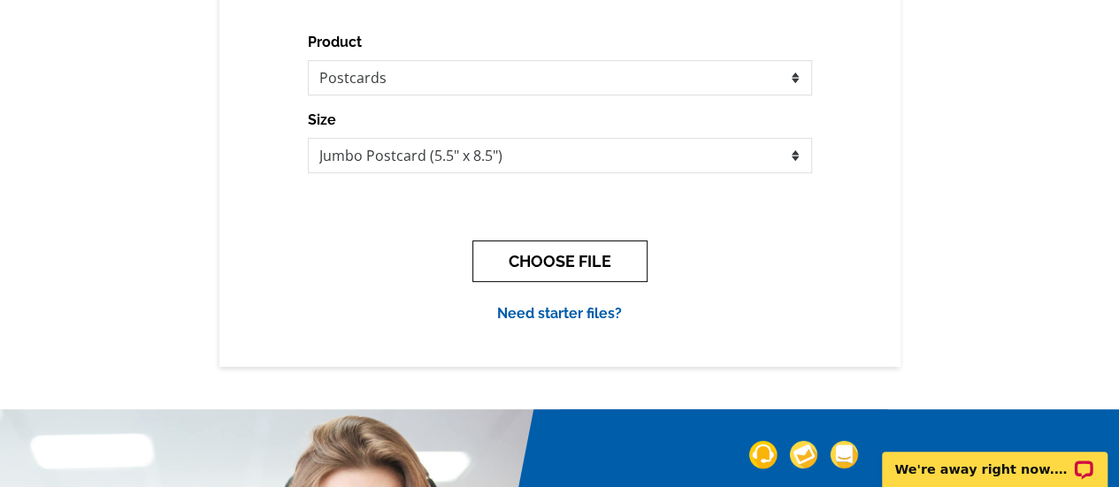
click at [572, 262] on button "CHOOSE FILE" at bounding box center [559, 262] width 175 height 42
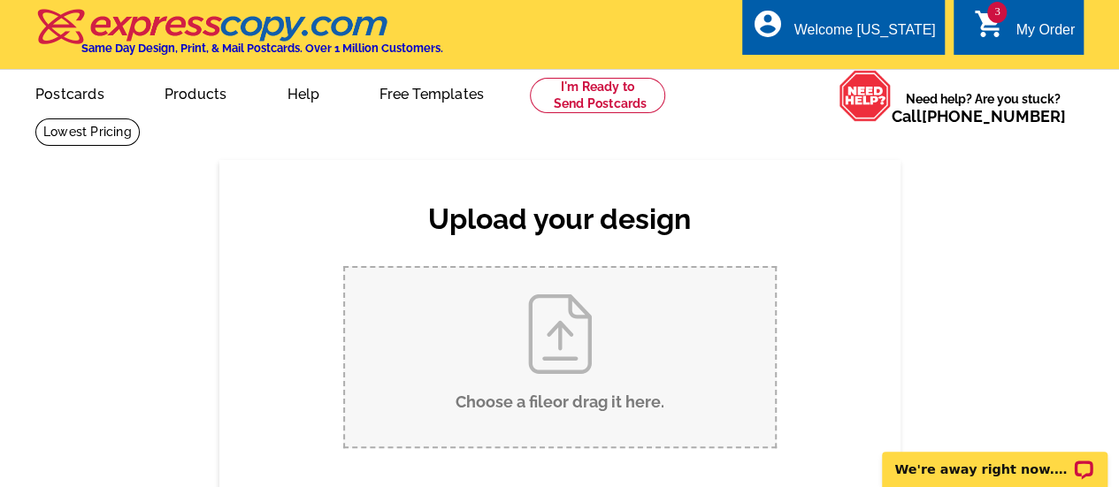
click at [596, 344] on input "Choose a file or drag it here ." at bounding box center [560, 357] width 430 height 179
type input "C:\fakepath\Jan and Georgia Hart_2025 Market Activity Postcard_Kingsley (1).pdf"
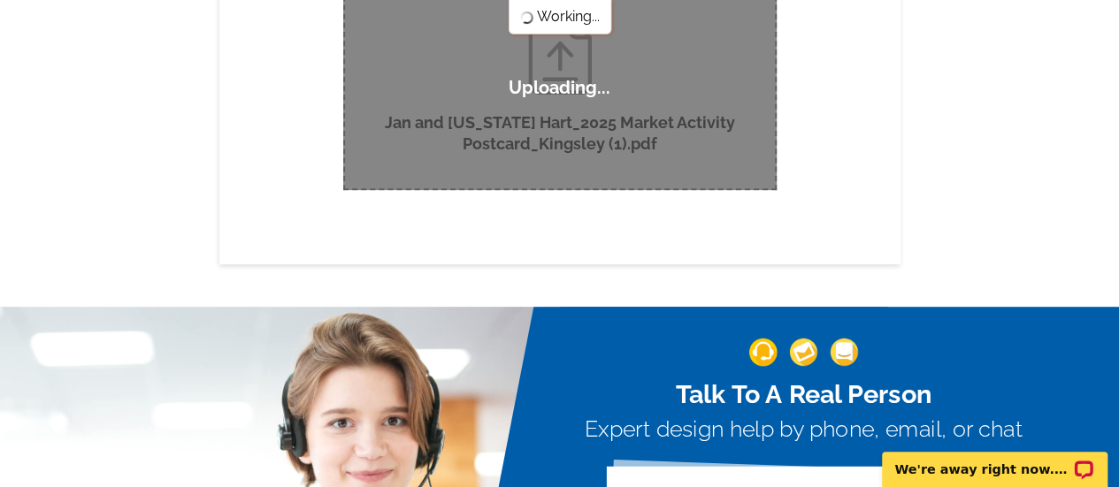
scroll to position [283, 0]
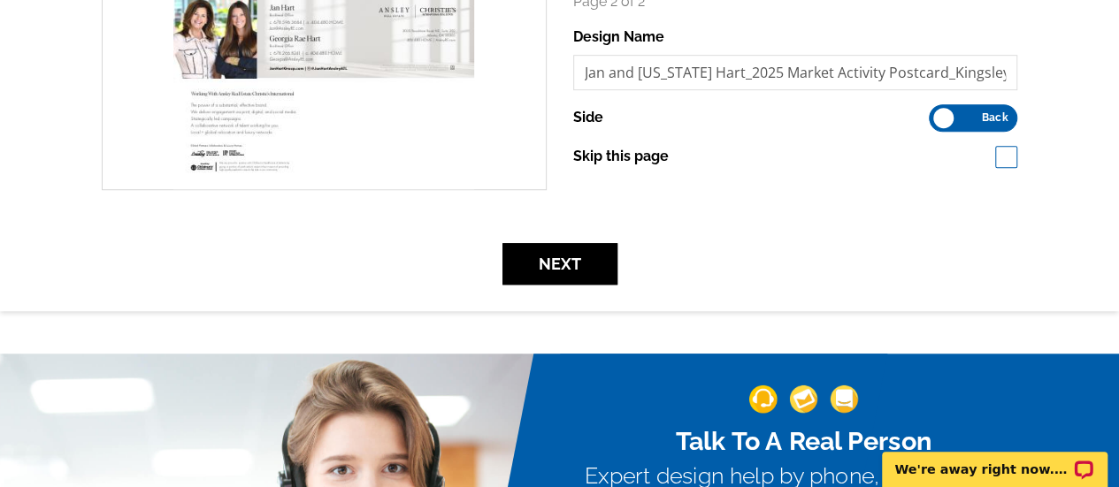
scroll to position [555, 0]
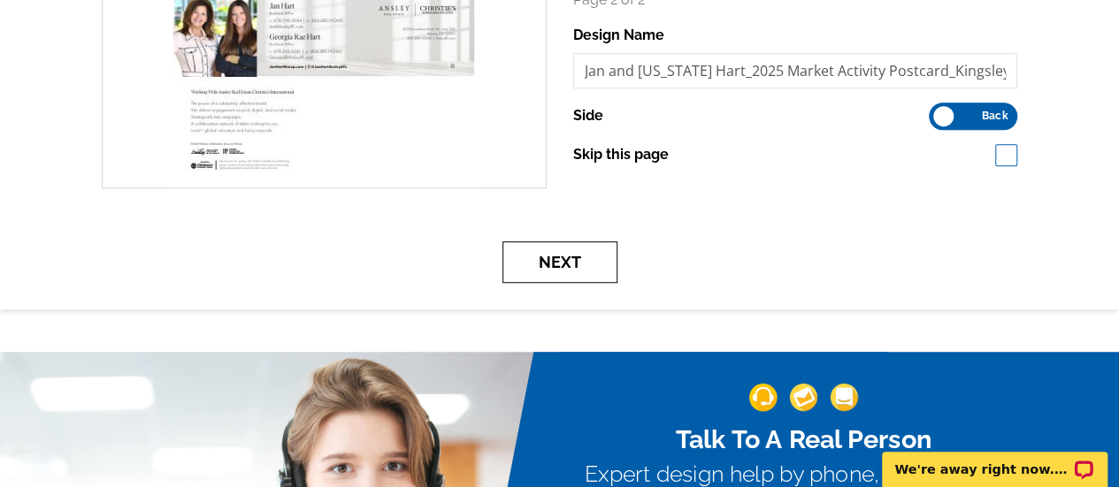
click at [571, 265] on button "Next" at bounding box center [559, 262] width 115 height 42
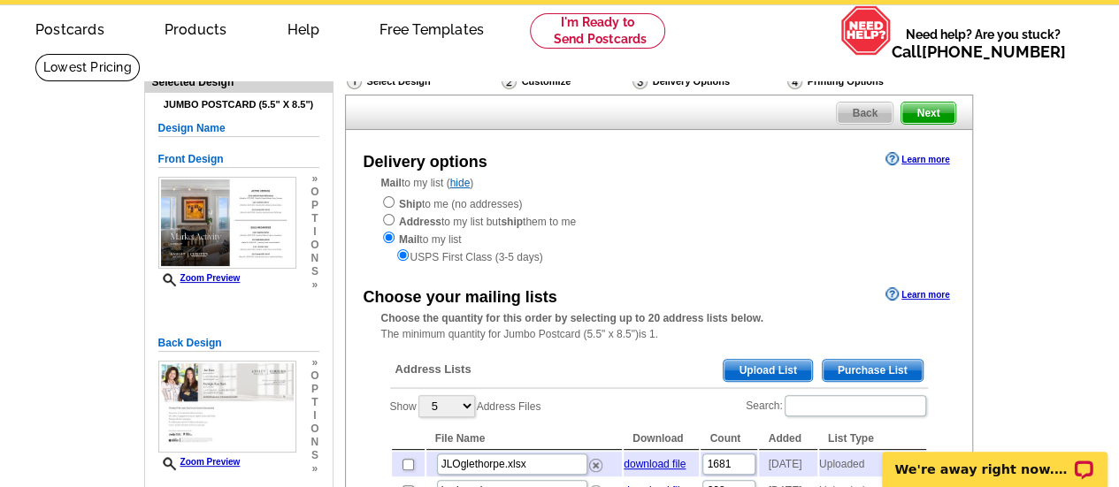
scroll to position [126, 0]
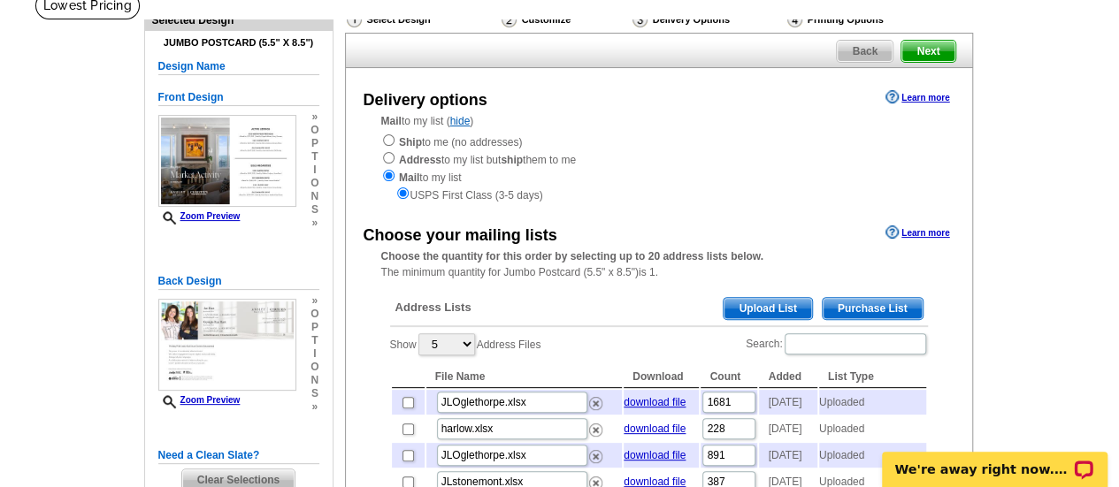
click at [829, 345] on input "Search:" at bounding box center [854, 343] width 141 height 21
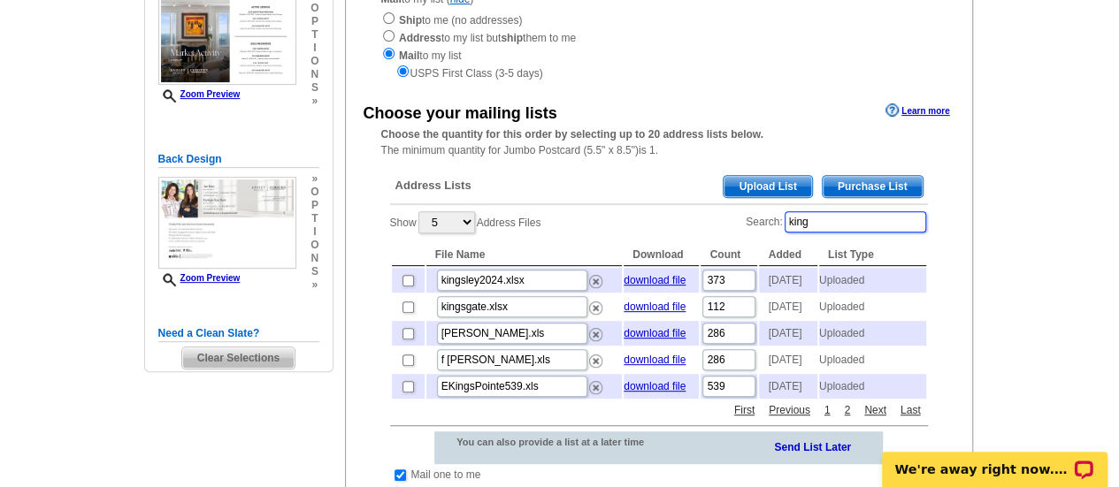
scroll to position [249, 0]
type input "king"
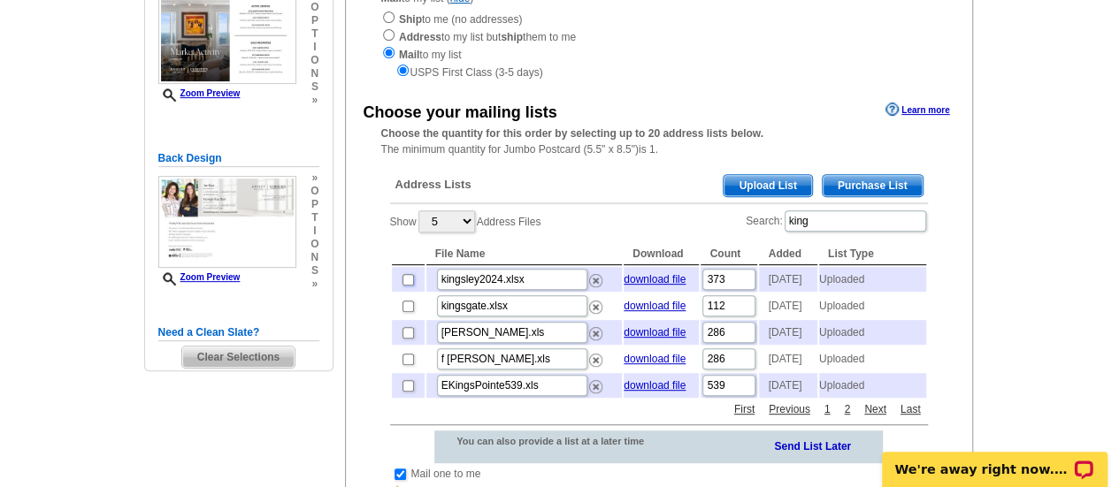
click at [407, 284] on input "checkbox" at bounding box center [407, 279] width 11 height 11
checkbox input "true"
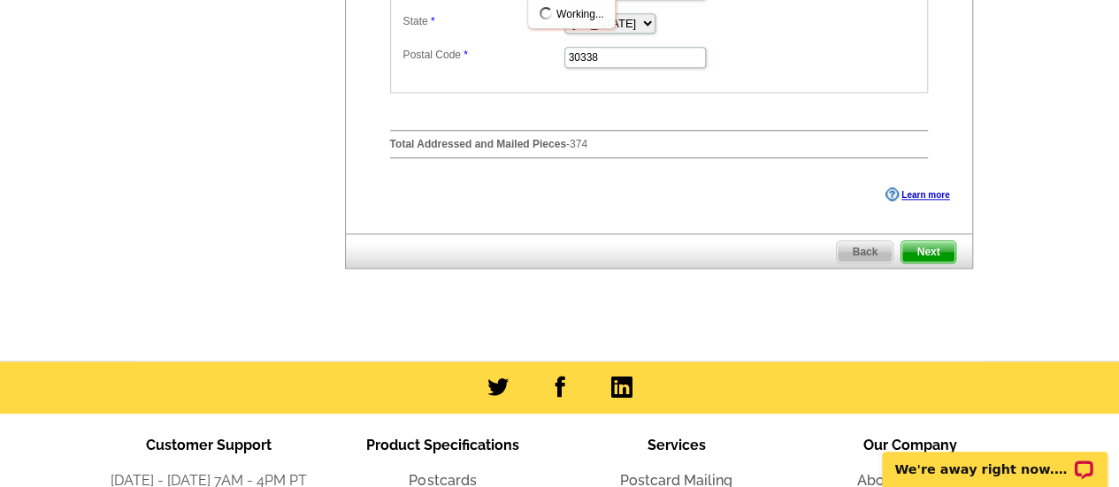
scroll to position [985, 0]
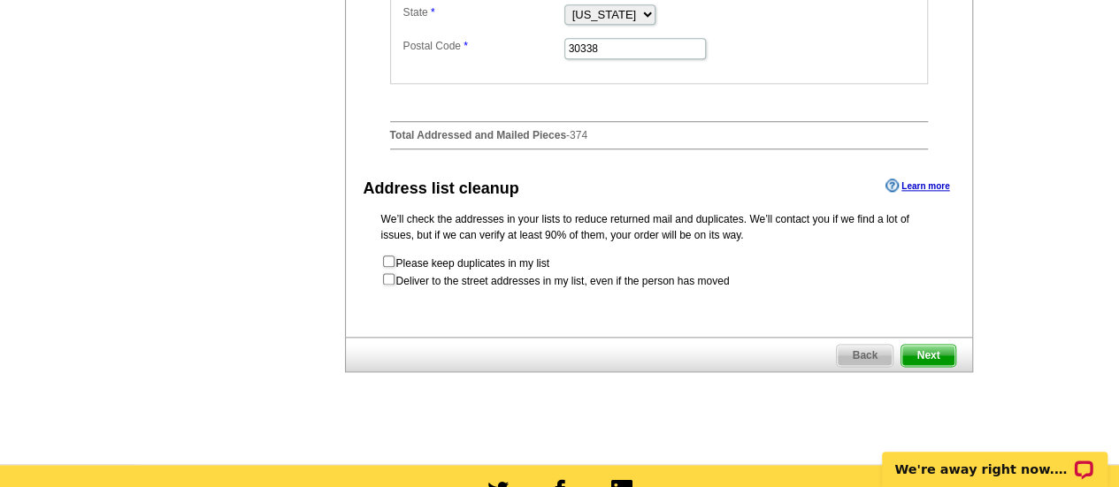
click at [928, 366] on span "Next" at bounding box center [927, 355] width 53 height 21
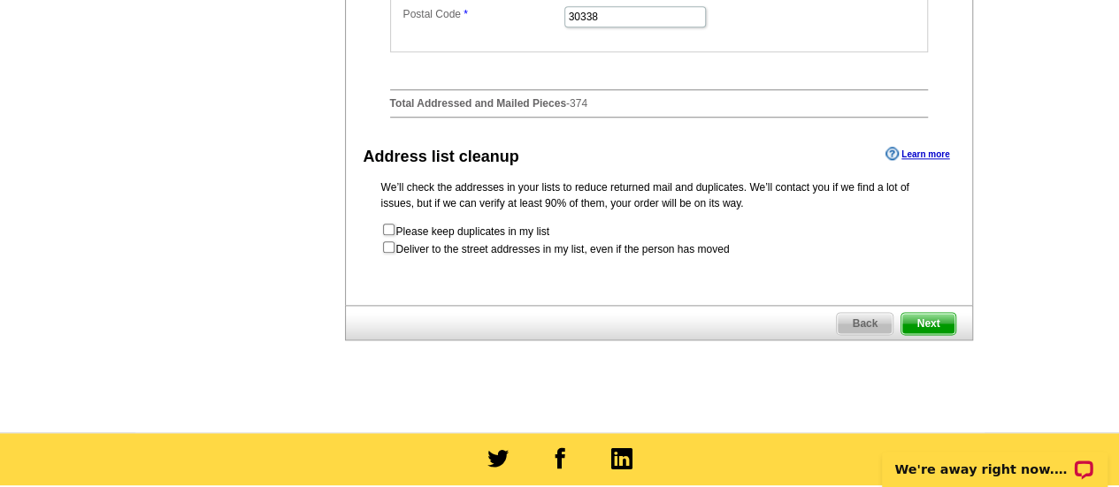
scroll to position [0, 0]
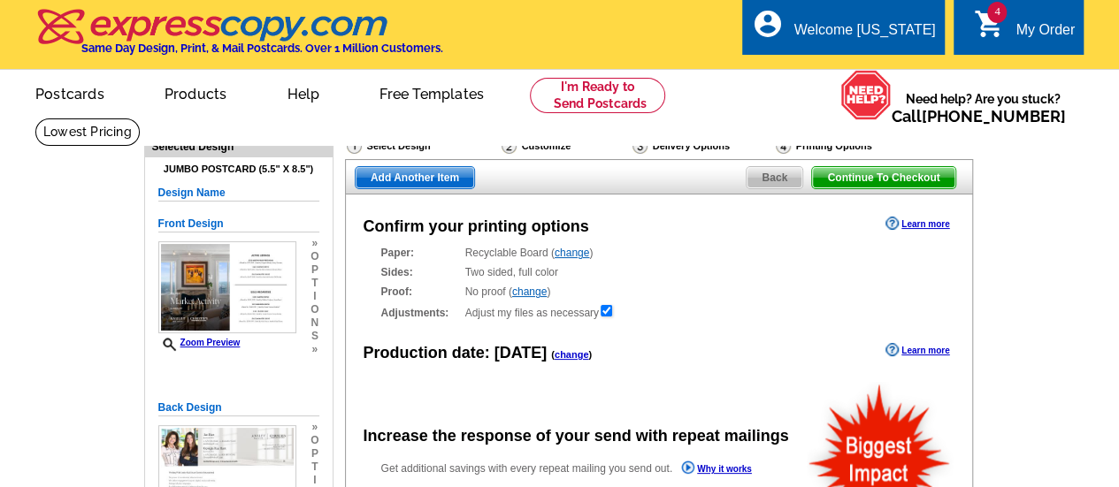
radio input "false"
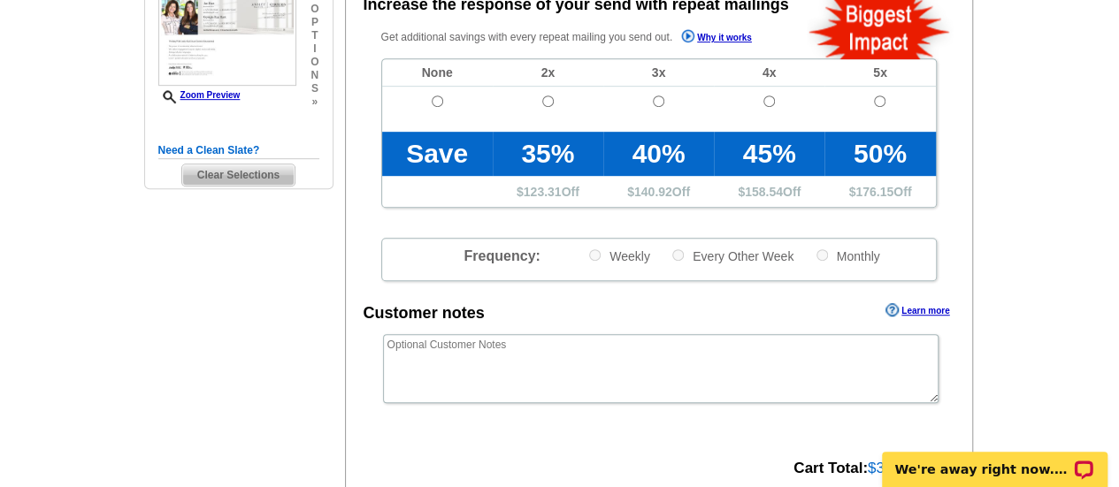
scroll to position [432, 0]
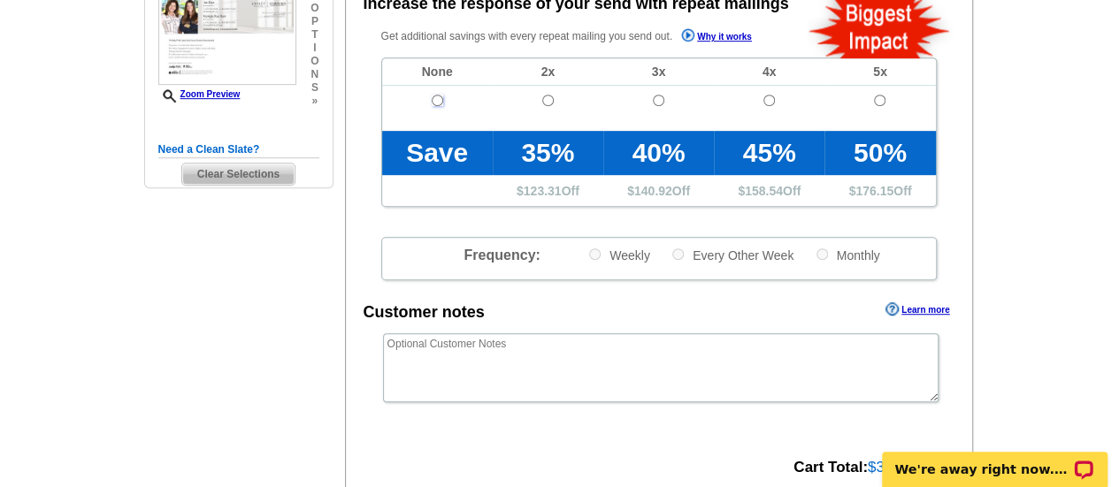
click at [436, 100] on input "radio" at bounding box center [437, 100] width 11 height 11
radio input "true"
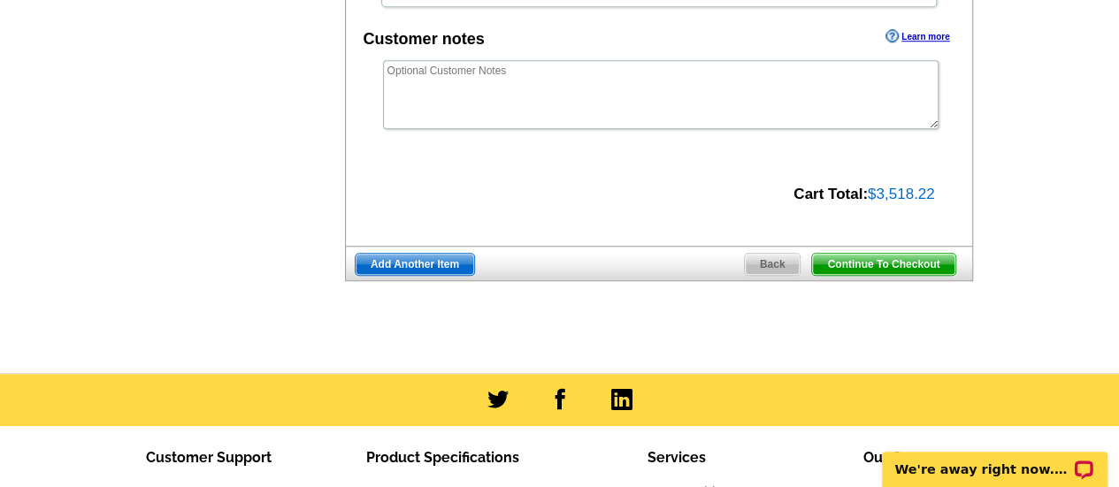
scroll to position [708, 0]
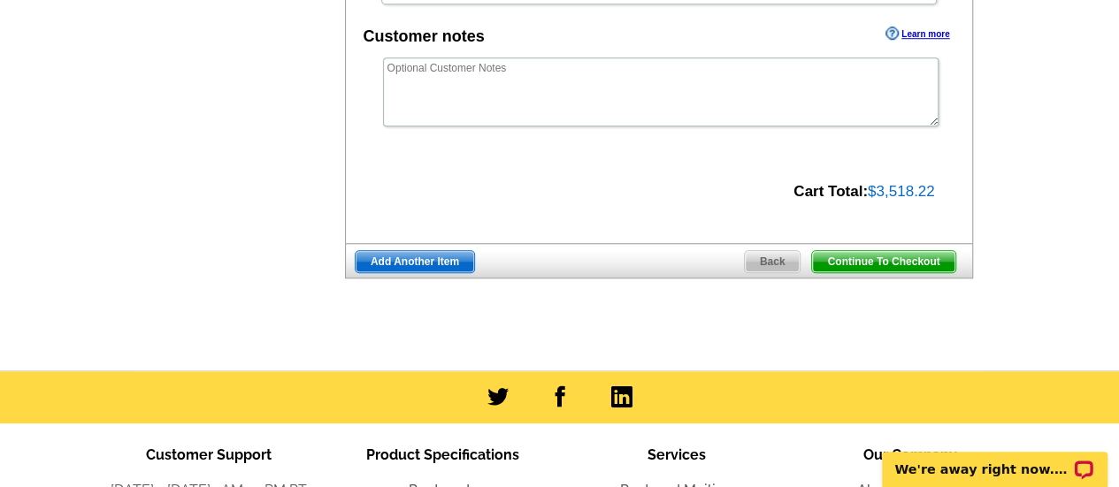
click at [880, 256] on span "Continue To Checkout" at bounding box center [883, 261] width 142 height 21
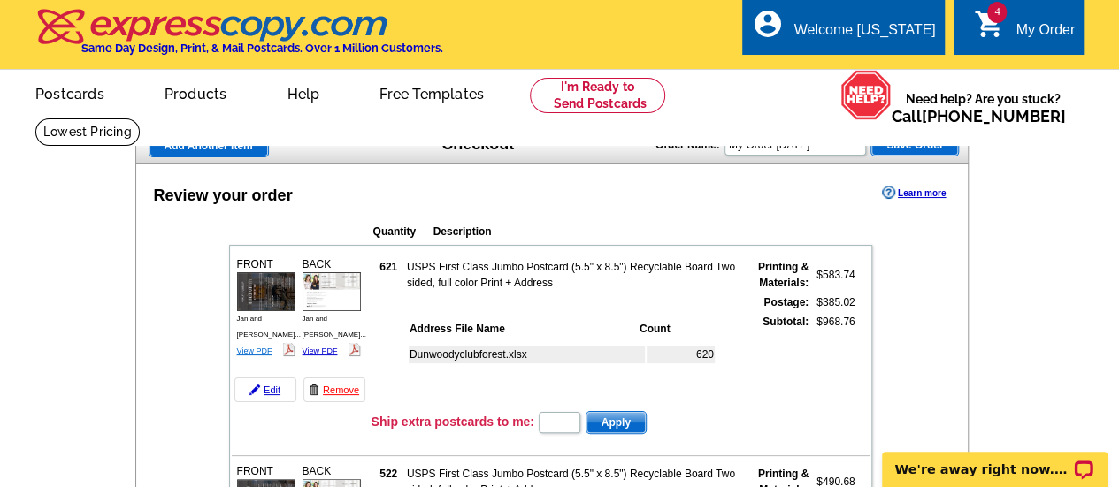
click at [251, 347] on link "View PDF" at bounding box center [254, 351] width 35 height 9
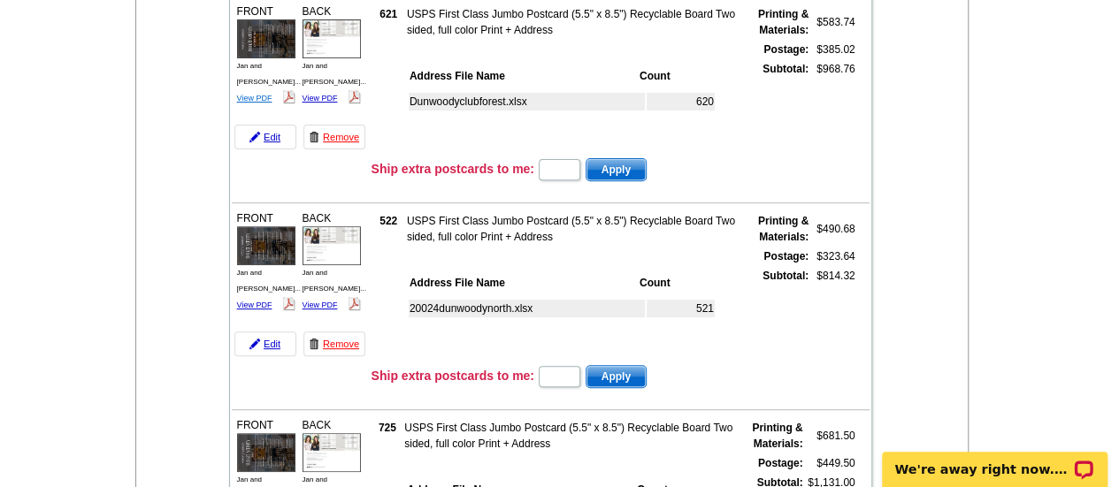
scroll to position [255, 0]
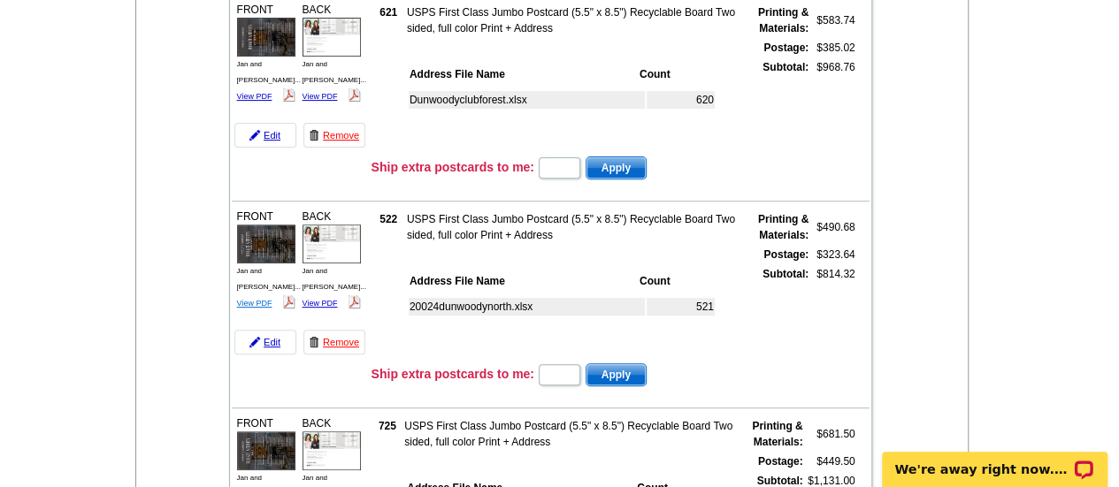
click at [248, 299] on link "View PDF" at bounding box center [254, 303] width 35 height 9
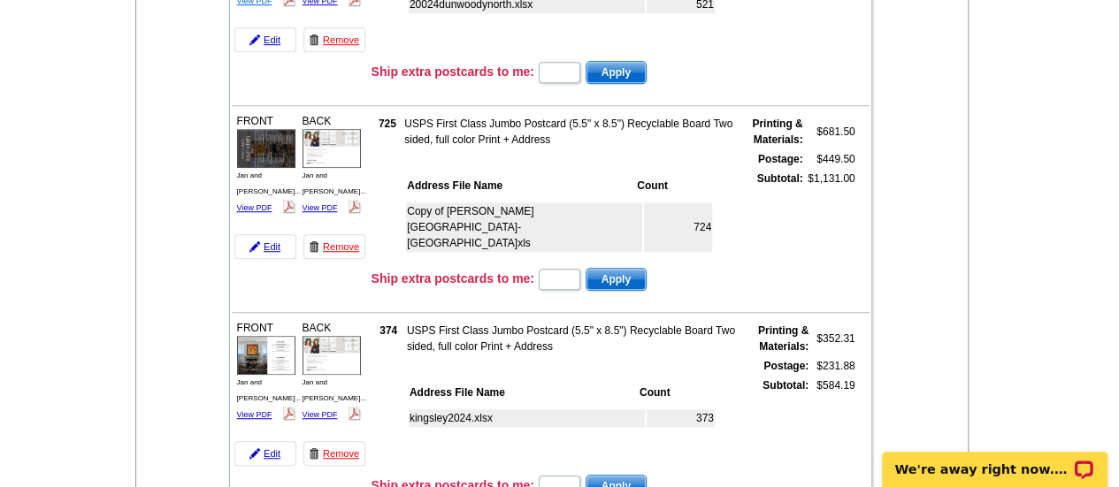
scroll to position [559, 0]
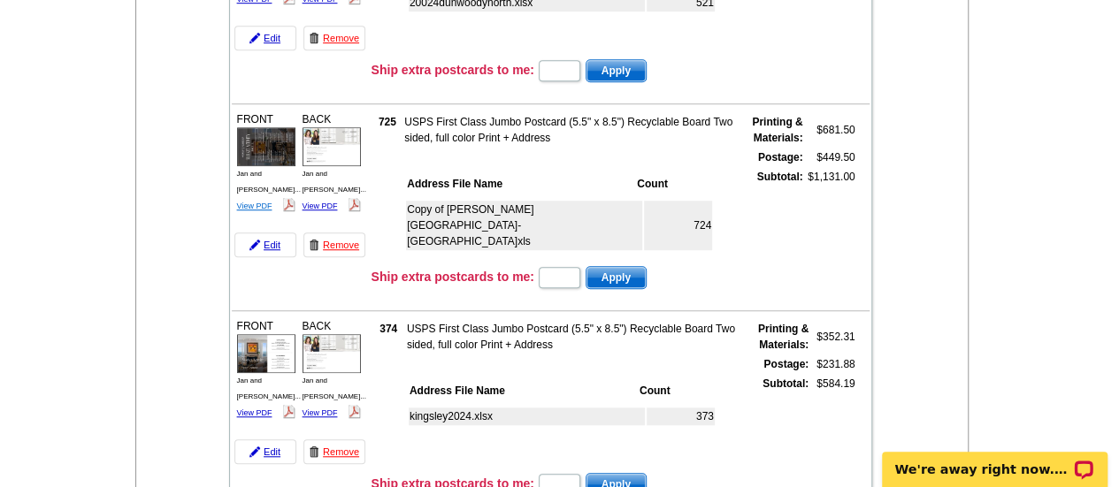
click at [258, 202] on link "View PDF" at bounding box center [254, 206] width 35 height 9
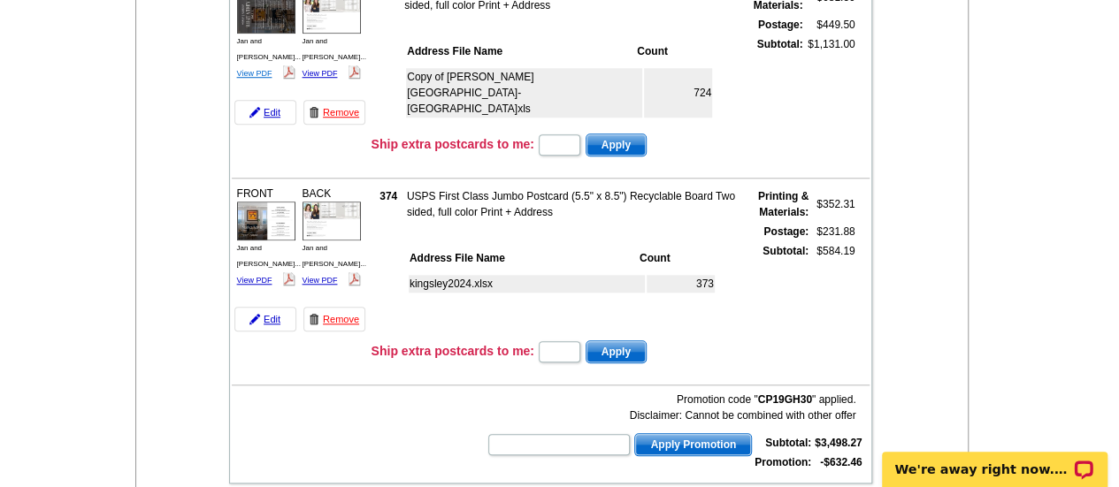
scroll to position [695, 0]
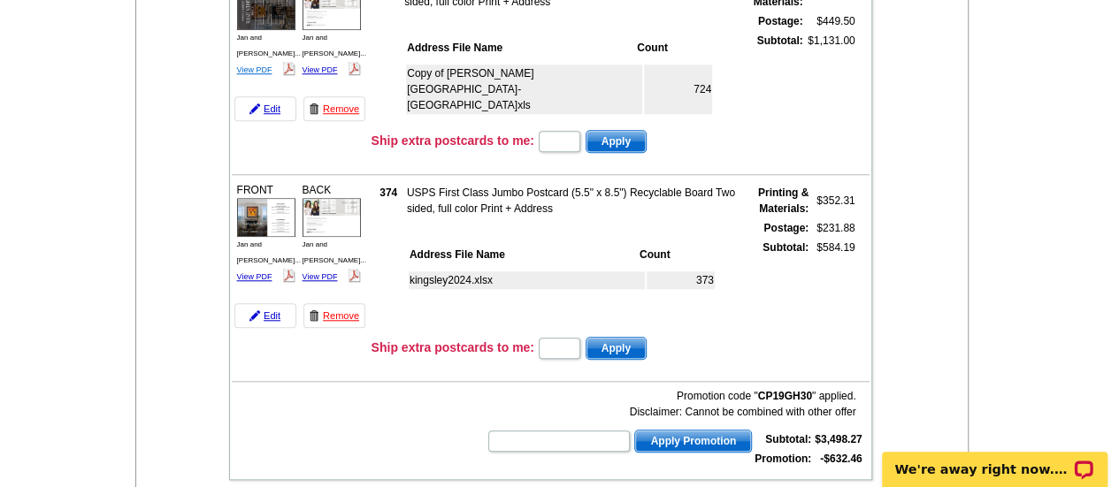
click at [258, 272] on link "View PDF" at bounding box center [254, 276] width 35 height 9
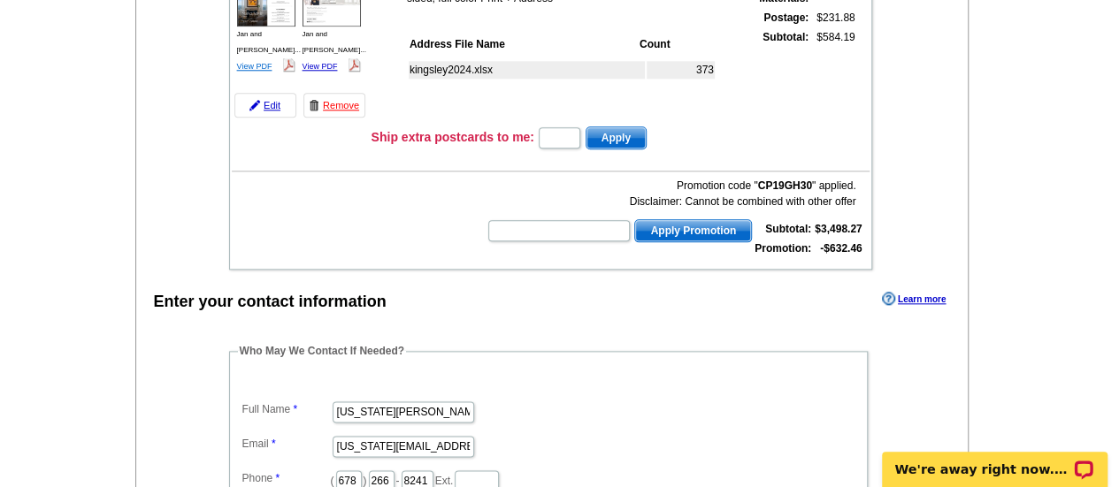
scroll to position [906, 0]
click at [578, 228] on input "text" at bounding box center [558, 229] width 141 height 21
type input "hurry50"
click at [634, 218] on button "Apply Promotion" at bounding box center [693, 229] width 118 height 23
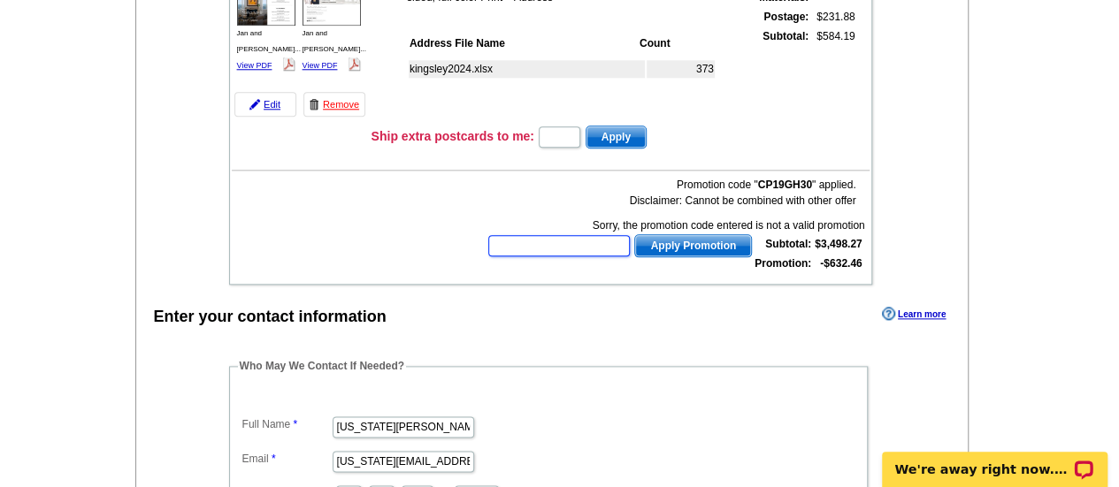
click at [497, 236] on input "text" at bounding box center [558, 245] width 141 height 21
type input "Hurry40"
click at [634, 234] on button "Apply Promotion" at bounding box center [693, 245] width 118 height 23
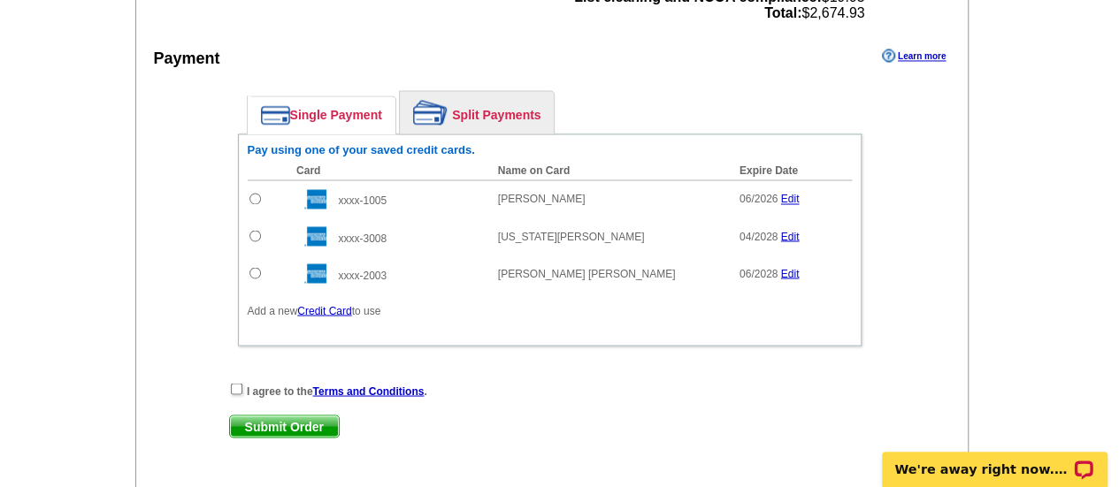
scroll to position [1425, 0]
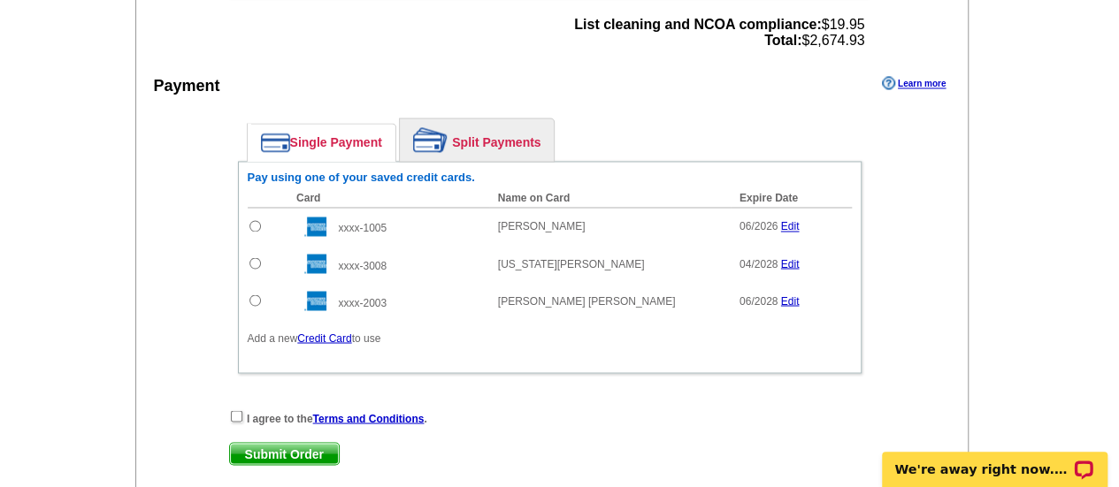
click at [253, 296] on input "radio" at bounding box center [254, 299] width 11 height 11
radio input "true"
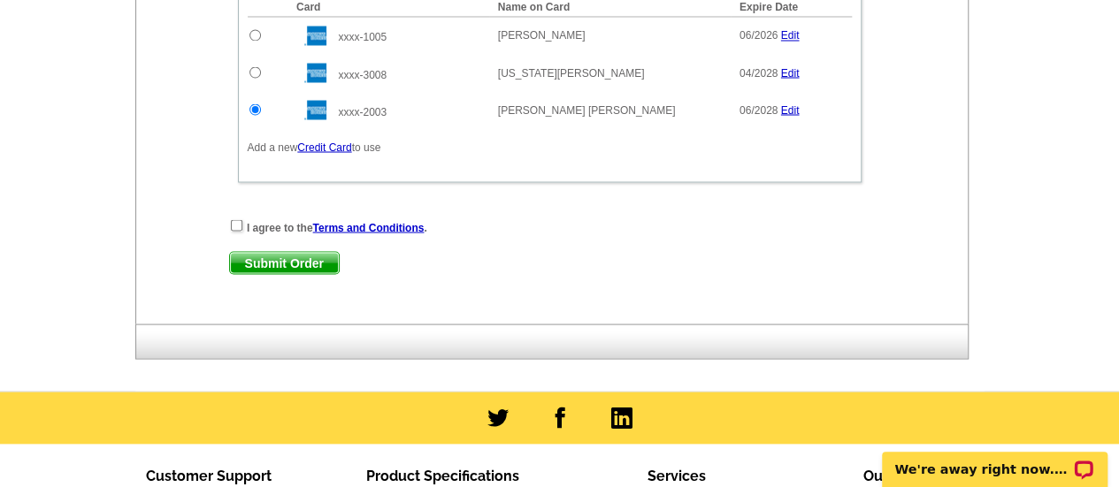
scroll to position [1617, 0]
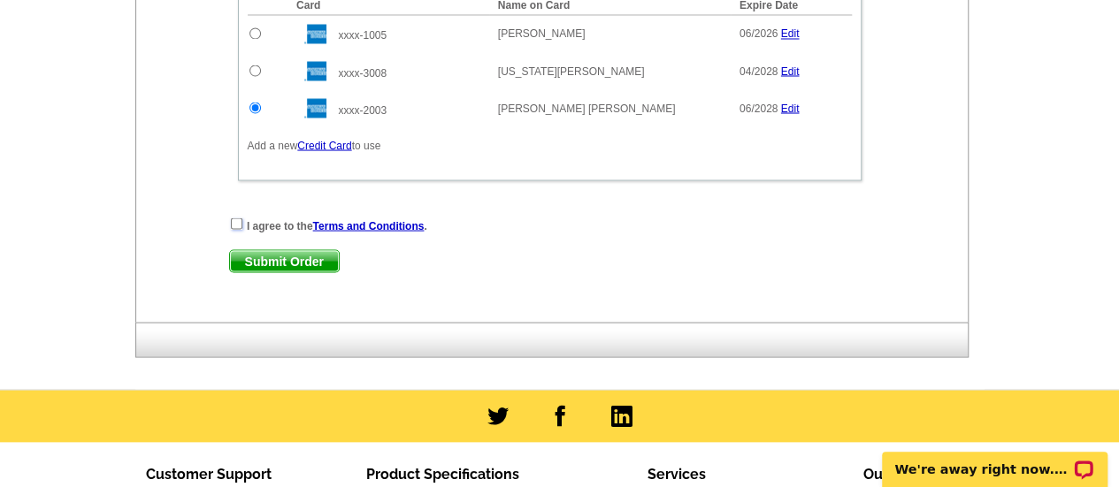
click at [231, 219] on input "checkbox" at bounding box center [236, 223] width 11 height 11
checkbox input "true"
click at [267, 256] on span "Submit Order" at bounding box center [284, 260] width 109 height 21
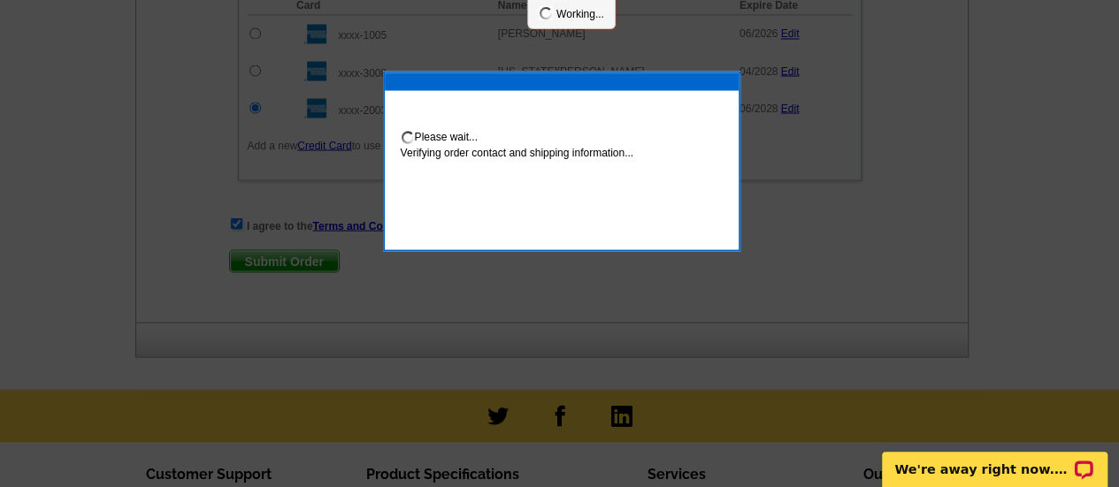
scroll to position [1707, 0]
